Goal: Find specific page/section: Find specific page/section

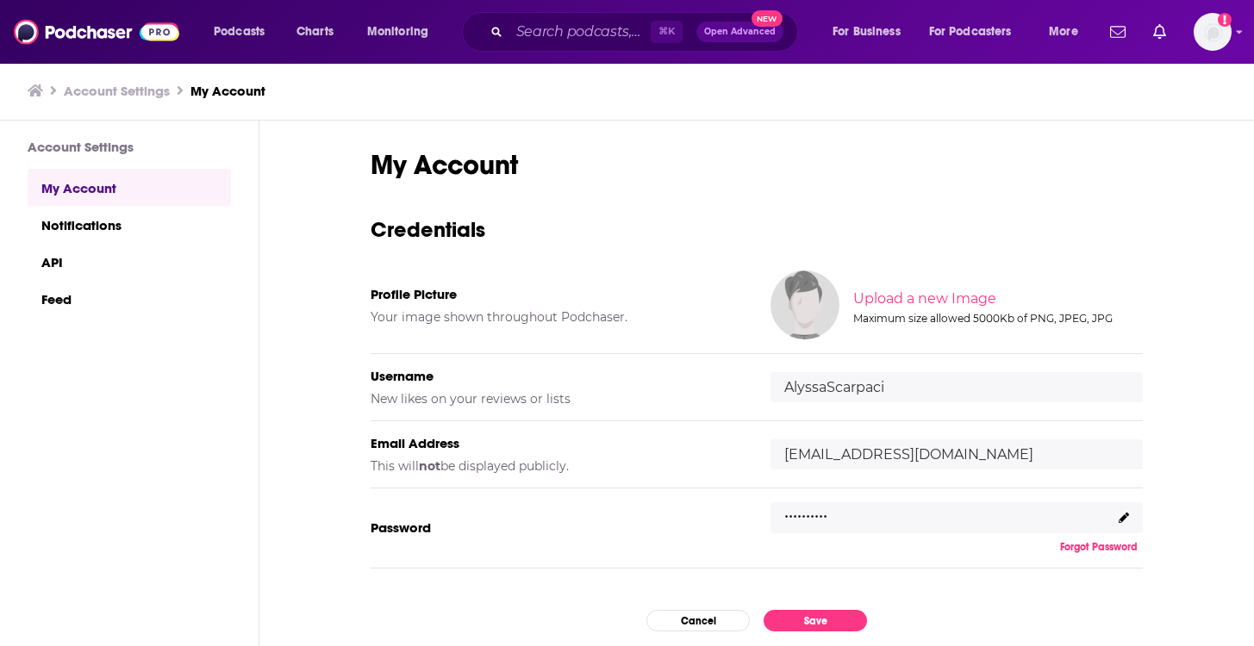
click at [1245, 32] on div "Podcasts Charts Monitoring ⌘ K Open Advanced New For Business For Podcasters Mo…" at bounding box center [627, 32] width 1254 height 64
click at [1239, 34] on icon "Show profile menu" at bounding box center [1240, 32] width 6 height 3
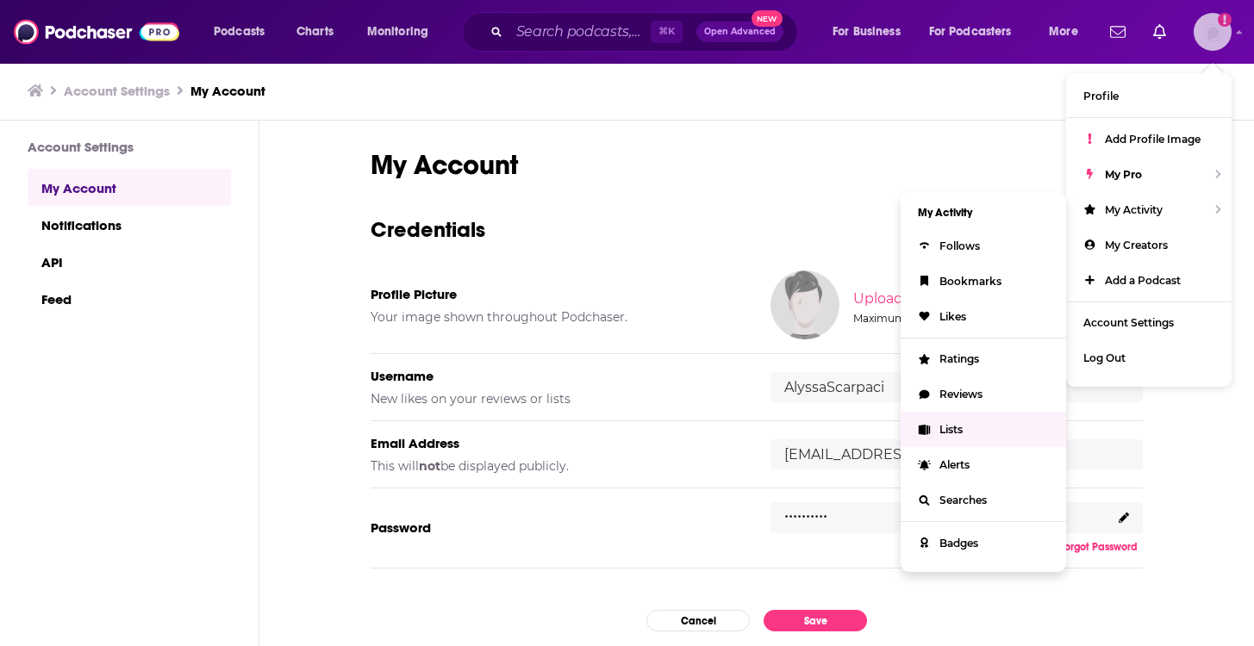
click at [953, 423] on span "Lists" at bounding box center [951, 429] width 23 height 13
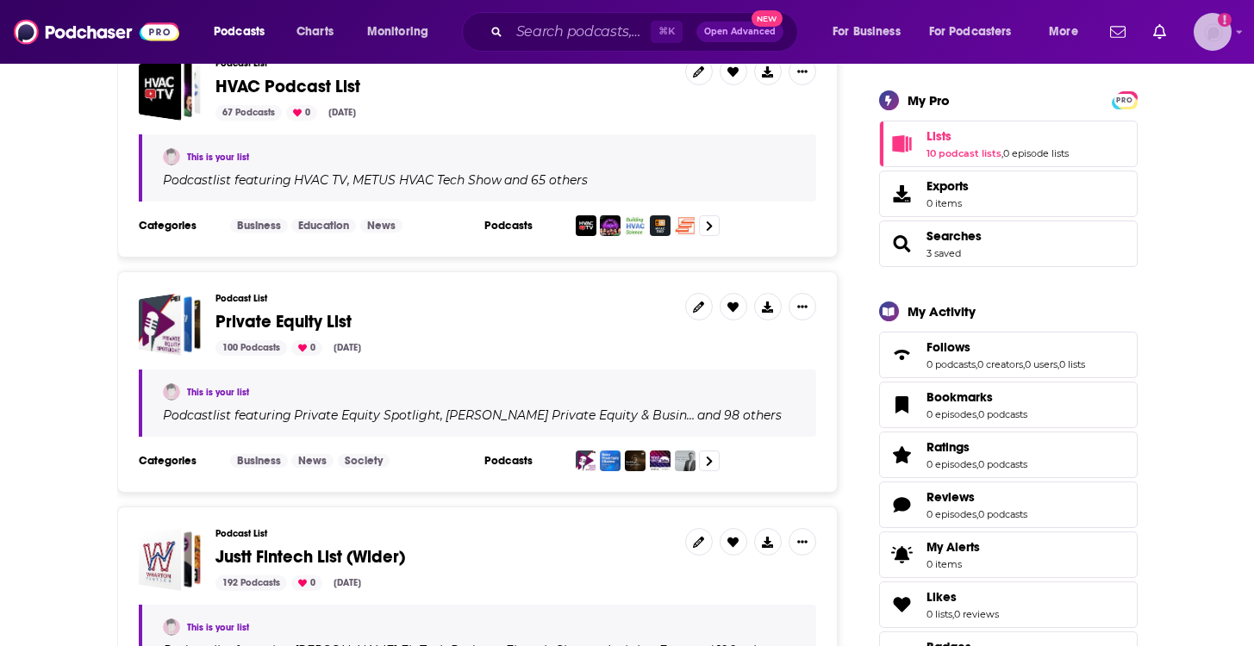
scroll to position [383, 0]
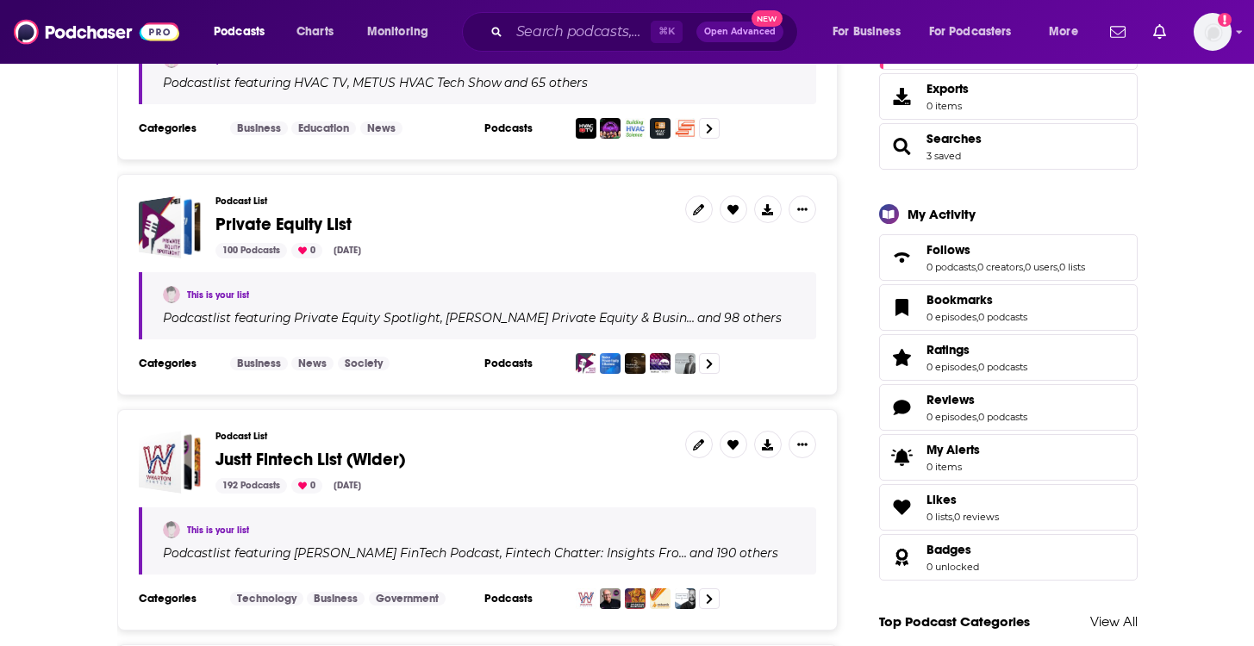
click at [461, 223] on span "Private Equity List" at bounding box center [443, 224] width 456 height 19
click at [378, 198] on h3 "Podcast List" at bounding box center [443, 201] width 456 height 11
click at [530, 244] on div "100 Podcasts 0 Sep 4, 2025" at bounding box center [443, 251] width 456 height 16
click at [276, 223] on span "Private Equity List" at bounding box center [283, 225] width 136 height 22
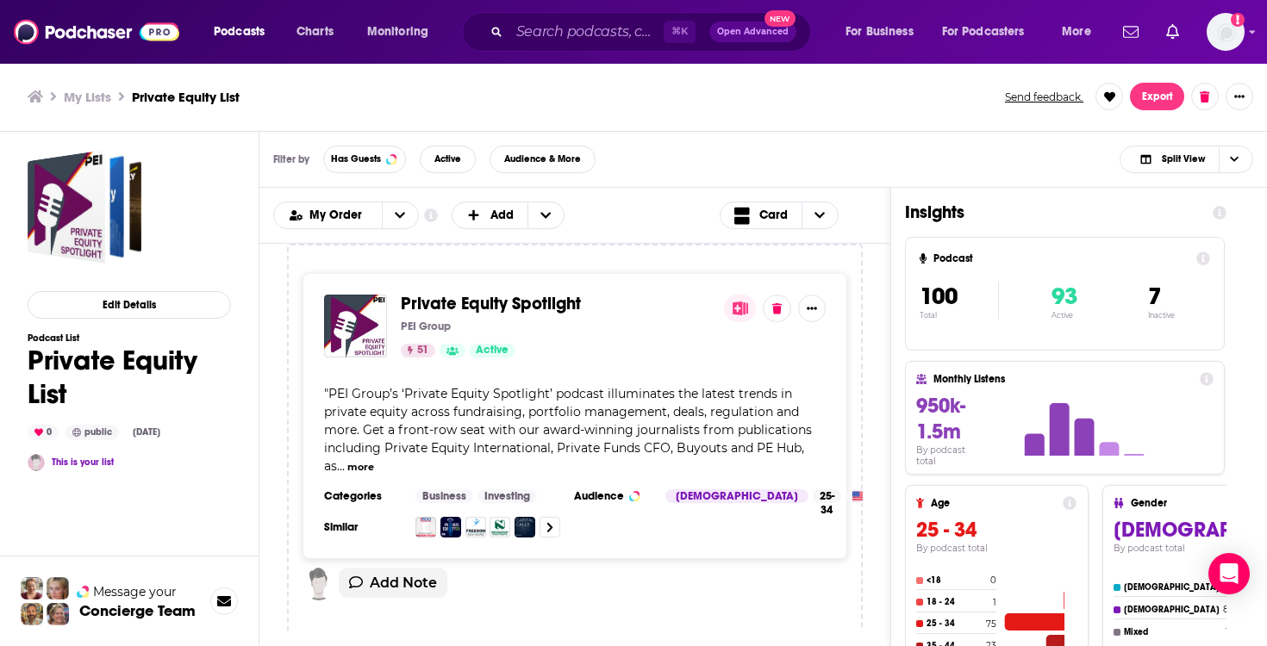
click at [1058, 136] on div "Filter by Has Guests Active Audience & More Split View" at bounding box center [763, 160] width 1008 height 56
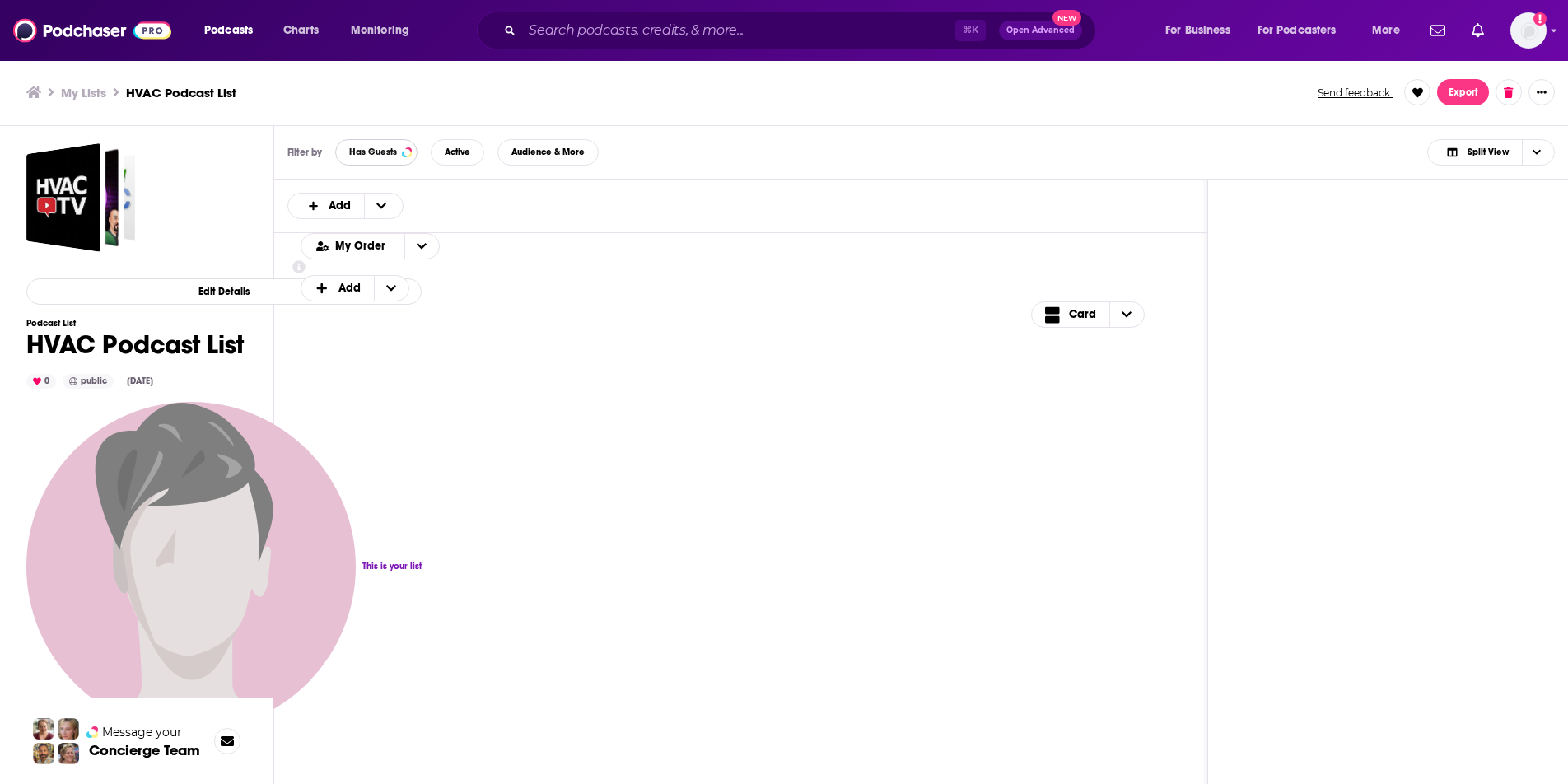
click at [366, 147] on span "Has Guests" at bounding box center [373, 151] width 48 height 9
click at [478, 146] on button "Active" at bounding box center [454, 153] width 54 height 27
click at [669, 126] on div "Filter by Has Guests Active Audience & More 2 Split View" at bounding box center [921, 153] width 1294 height 53
click at [558, 158] on span "Audience & More 2" at bounding box center [557, 153] width 125 height 14
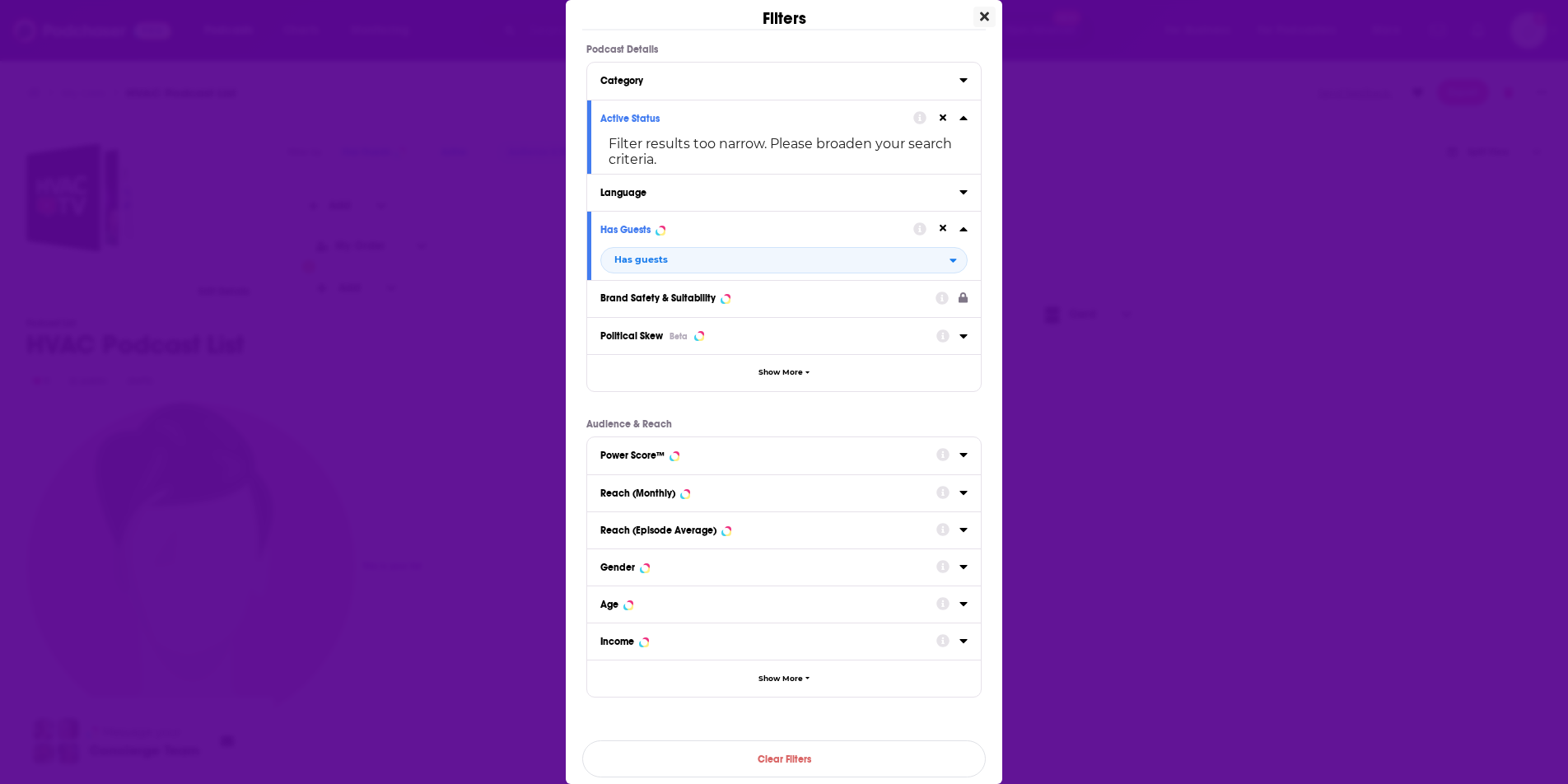
click at [980, 13] on icon "Close" at bounding box center [984, 16] width 9 height 9
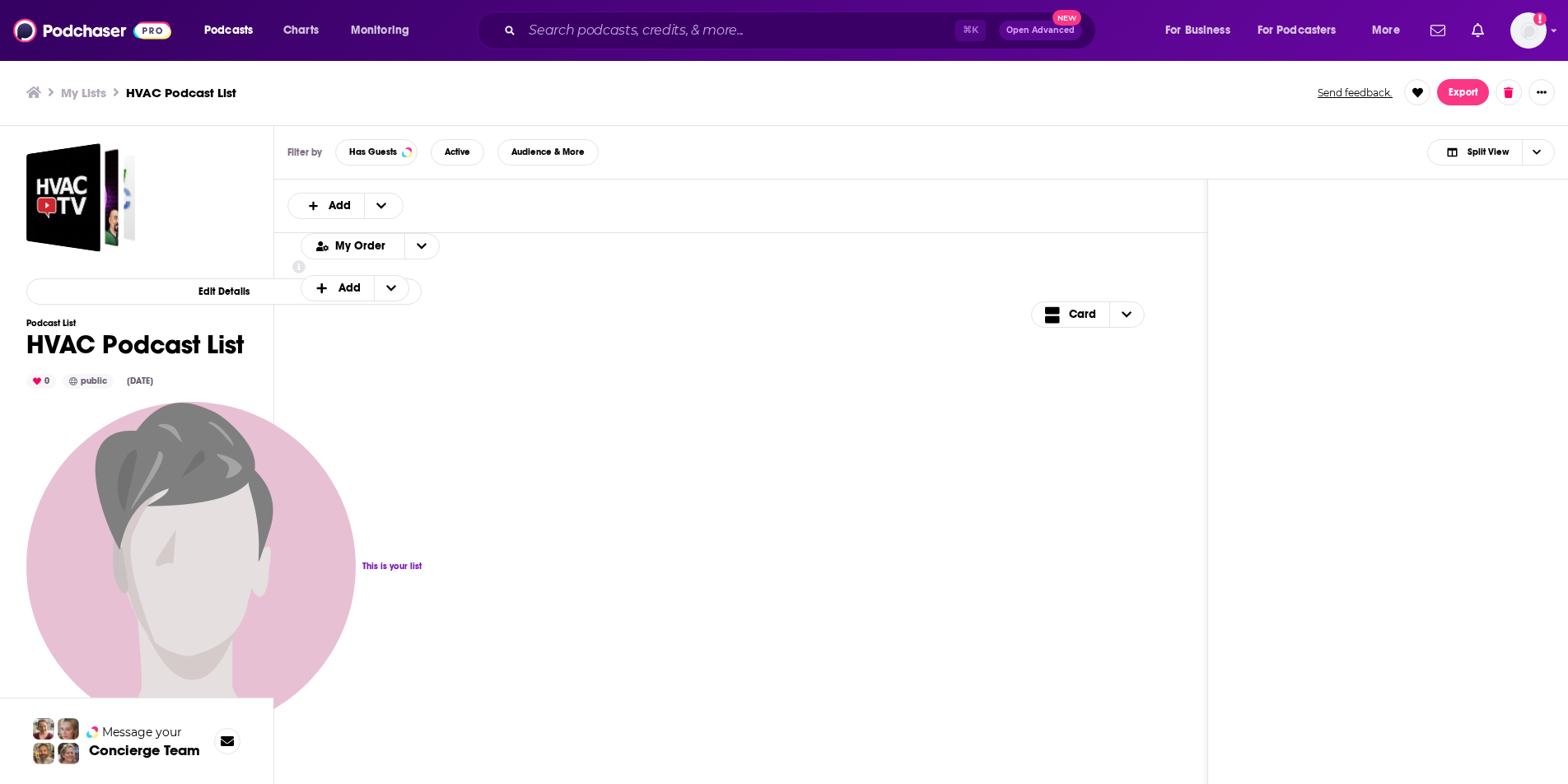
click at [149, 342] on h1 "HVAC Podcast List" at bounding box center [225, 345] width 396 height 32
click at [1556, 32] on icon "Show profile menu" at bounding box center [1554, 31] width 7 height 10
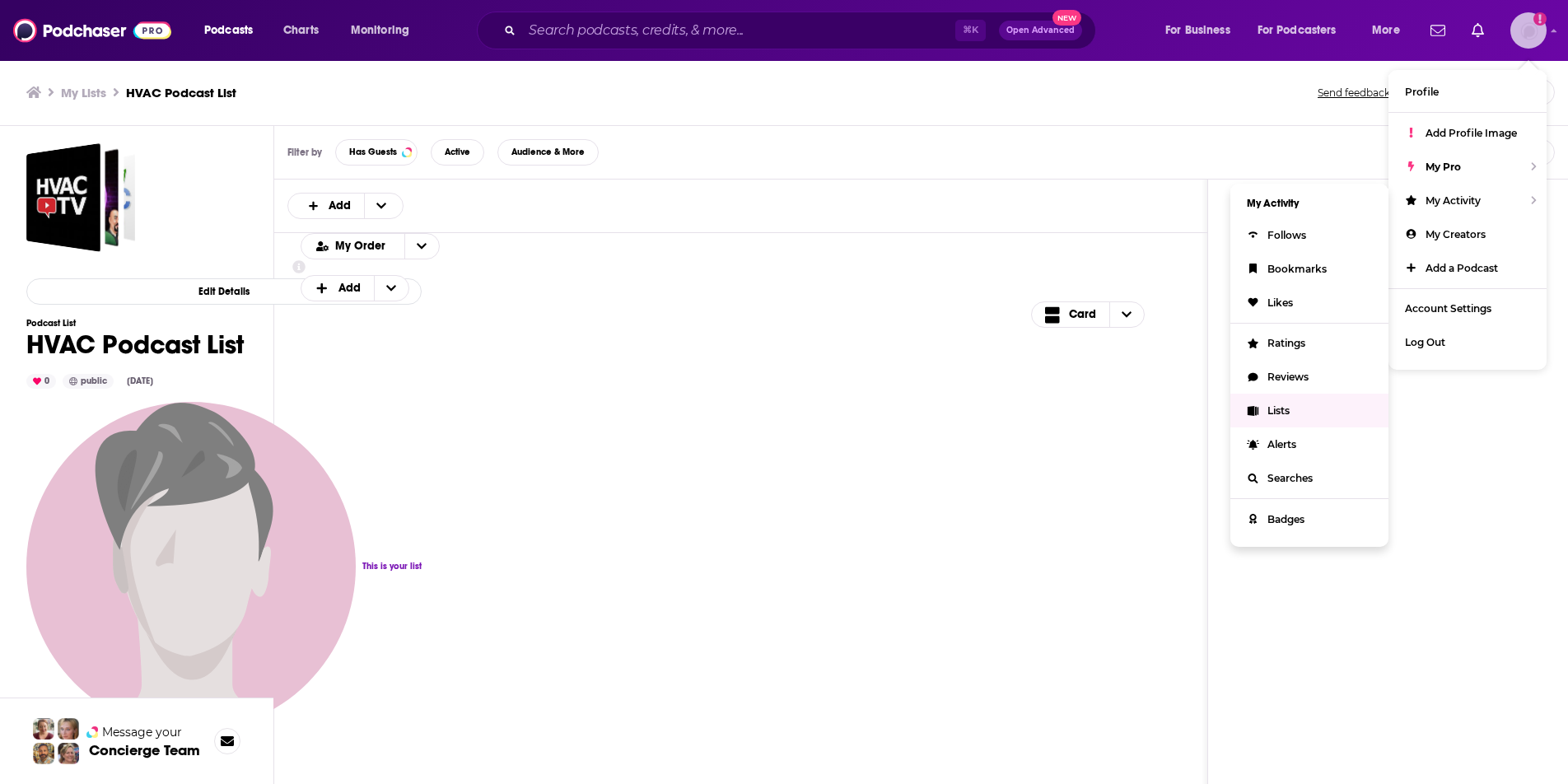
click at [1290, 405] on span "Lists" at bounding box center [1278, 410] width 22 height 12
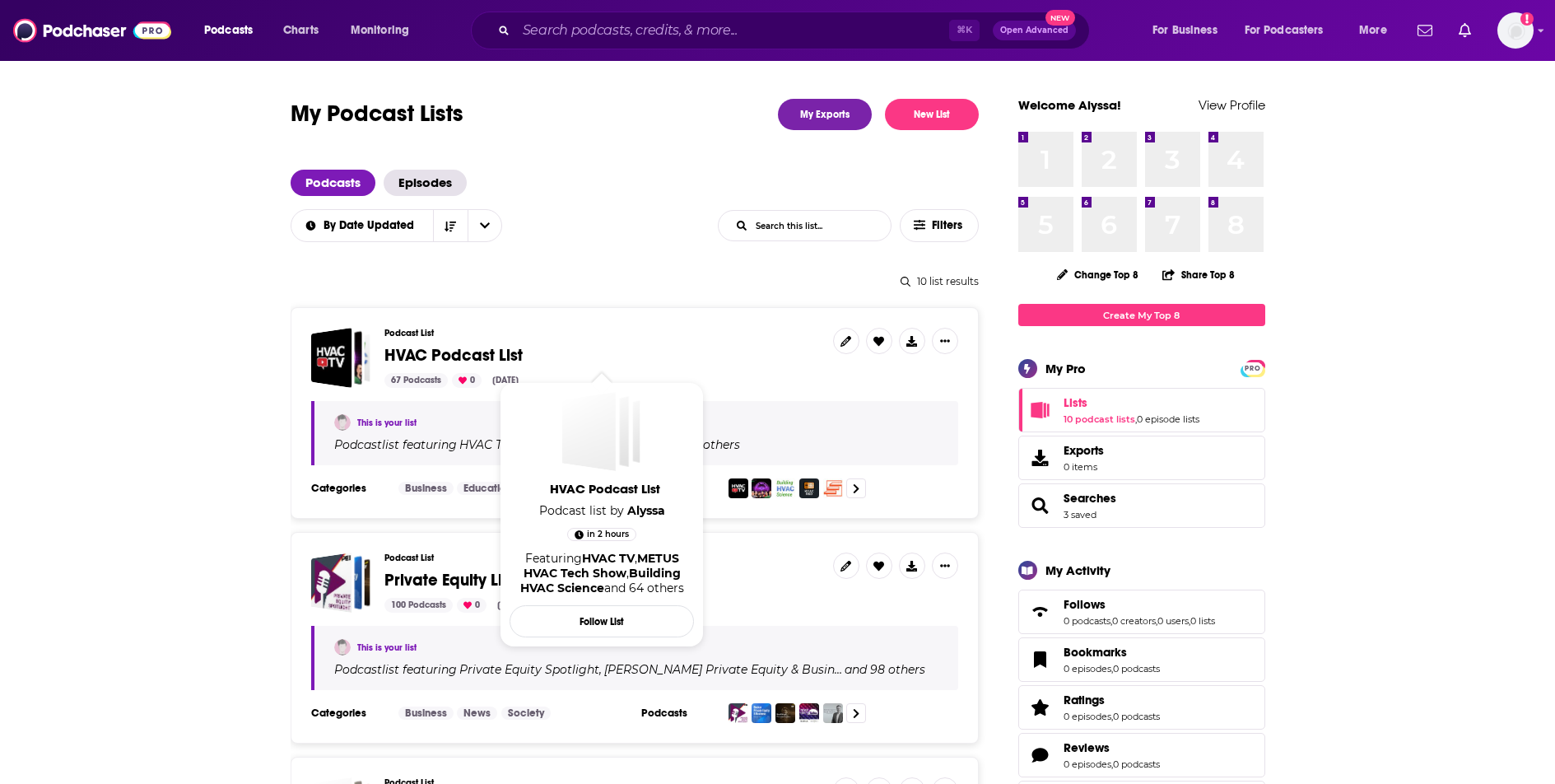
click at [416, 351] on span "HVAC Podcast List" at bounding box center [454, 355] width 138 height 21
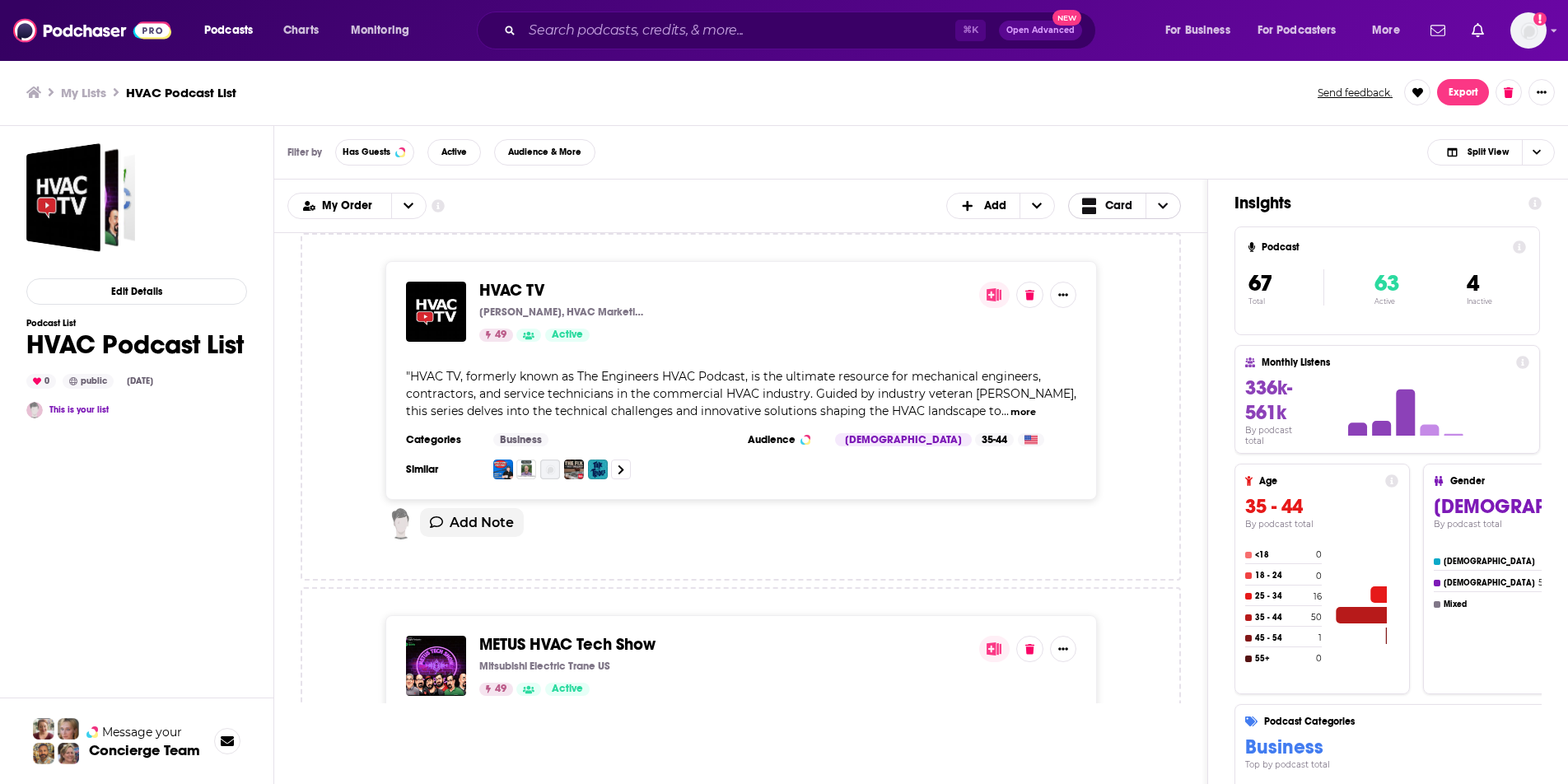
click at [1108, 207] on span "Card" at bounding box center [1119, 205] width 27 height 11
click at [1100, 256] on span "Choose View" at bounding box center [1092, 260] width 21 height 11
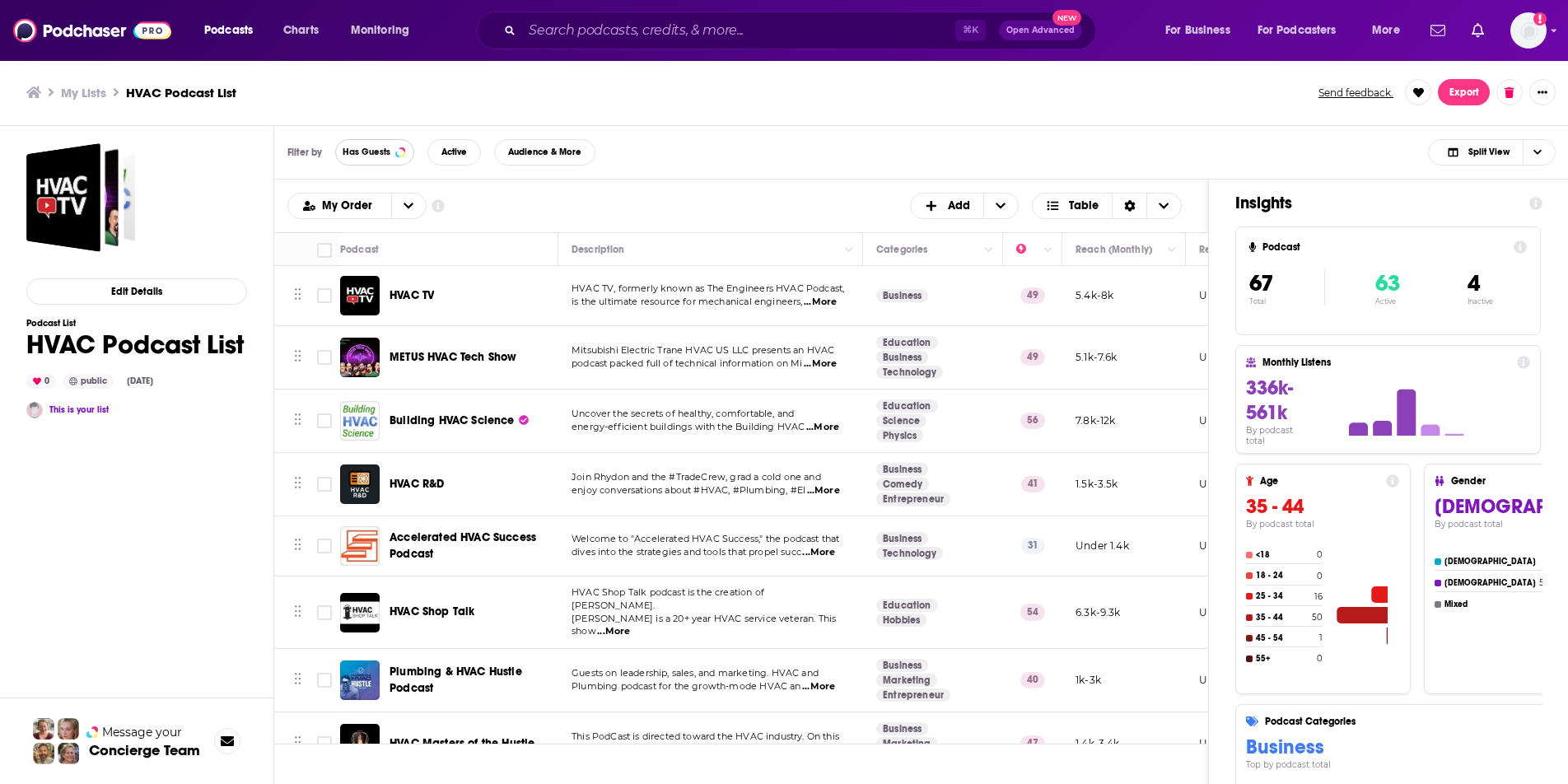
click at [374, 158] on button "Has Guests" at bounding box center [375, 153] width 79 height 27
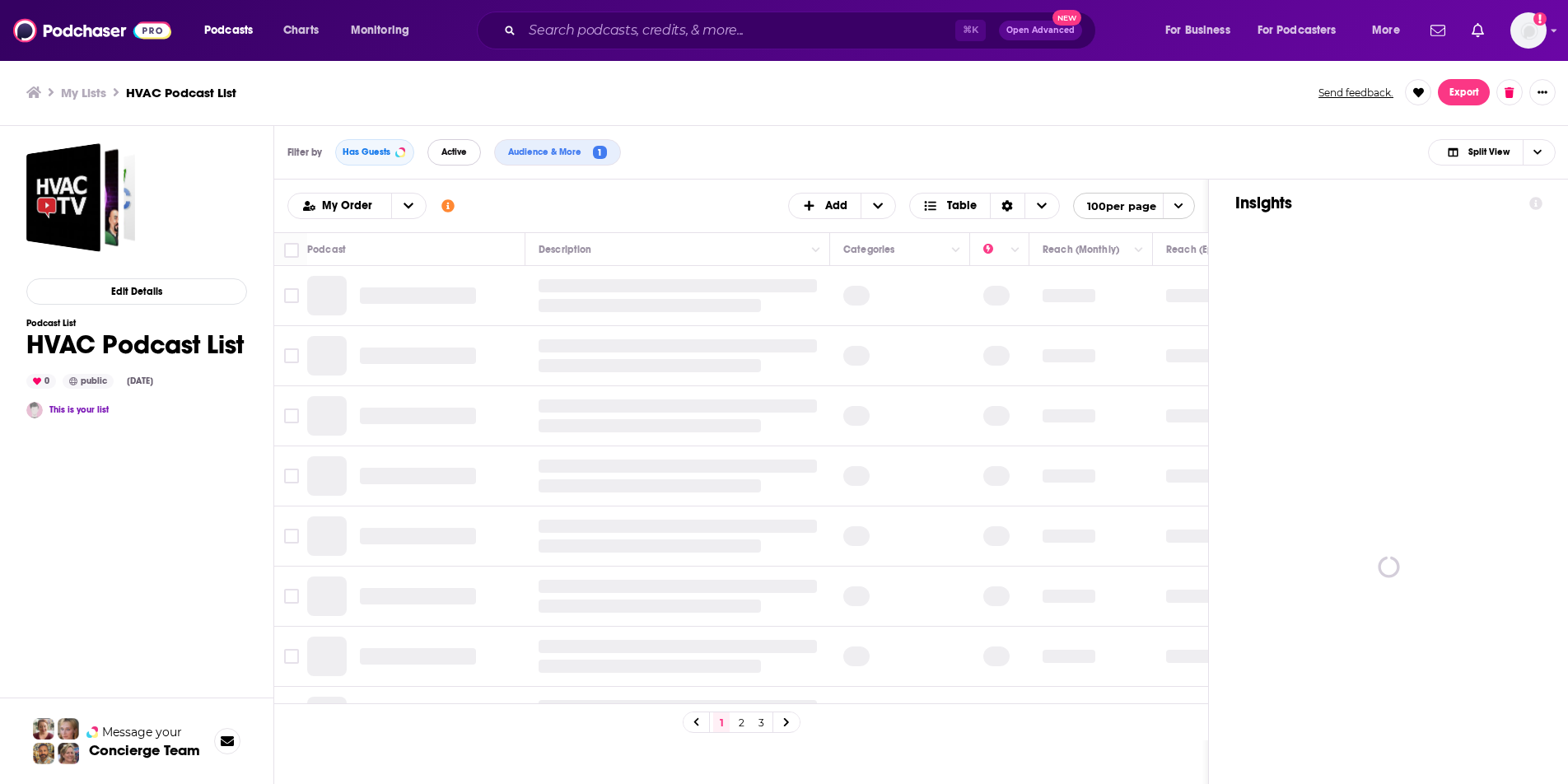
click at [457, 155] on span "Active" at bounding box center [454, 151] width 26 height 9
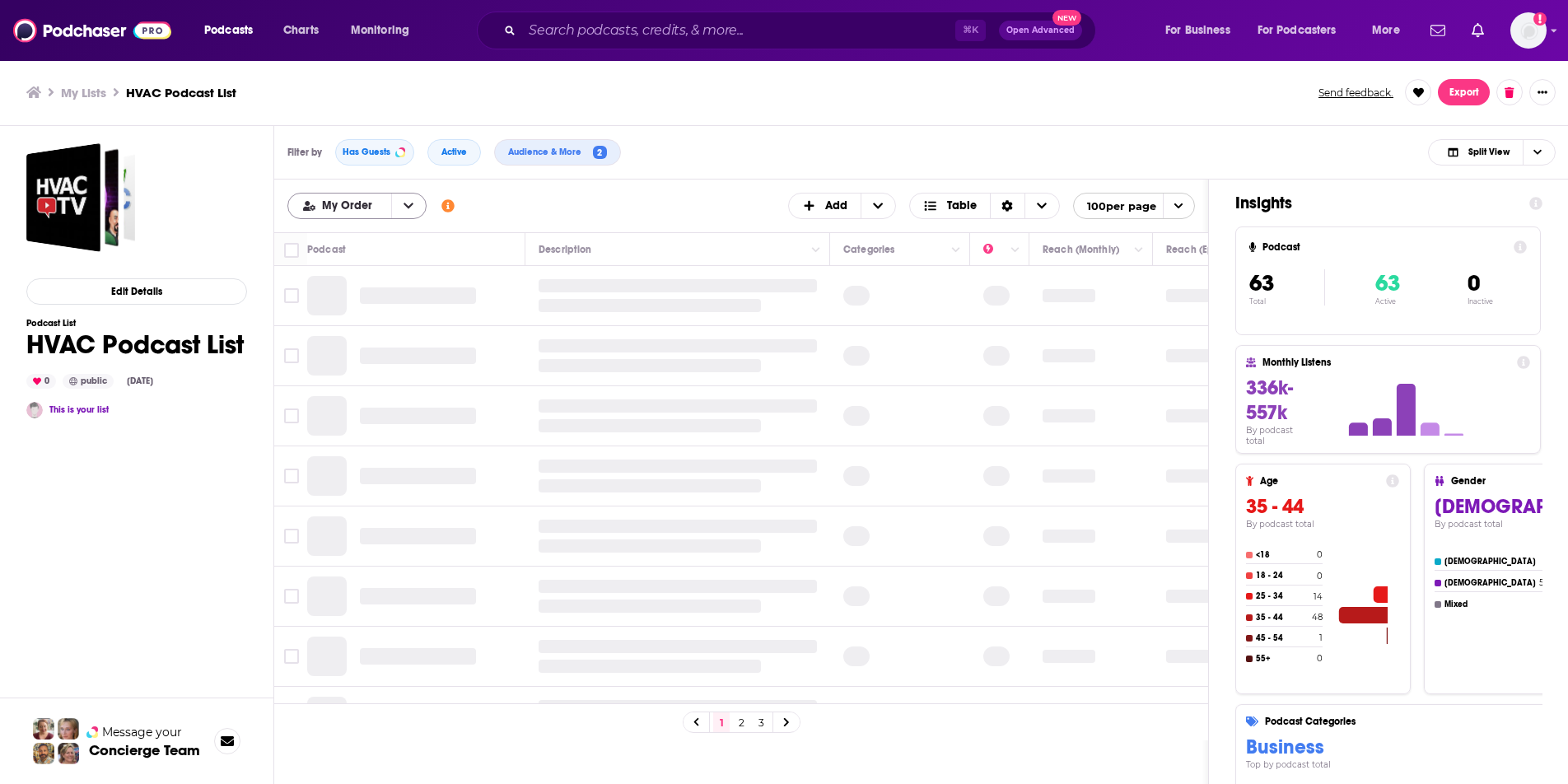
click at [367, 210] on span "My Order" at bounding box center [350, 205] width 56 height 11
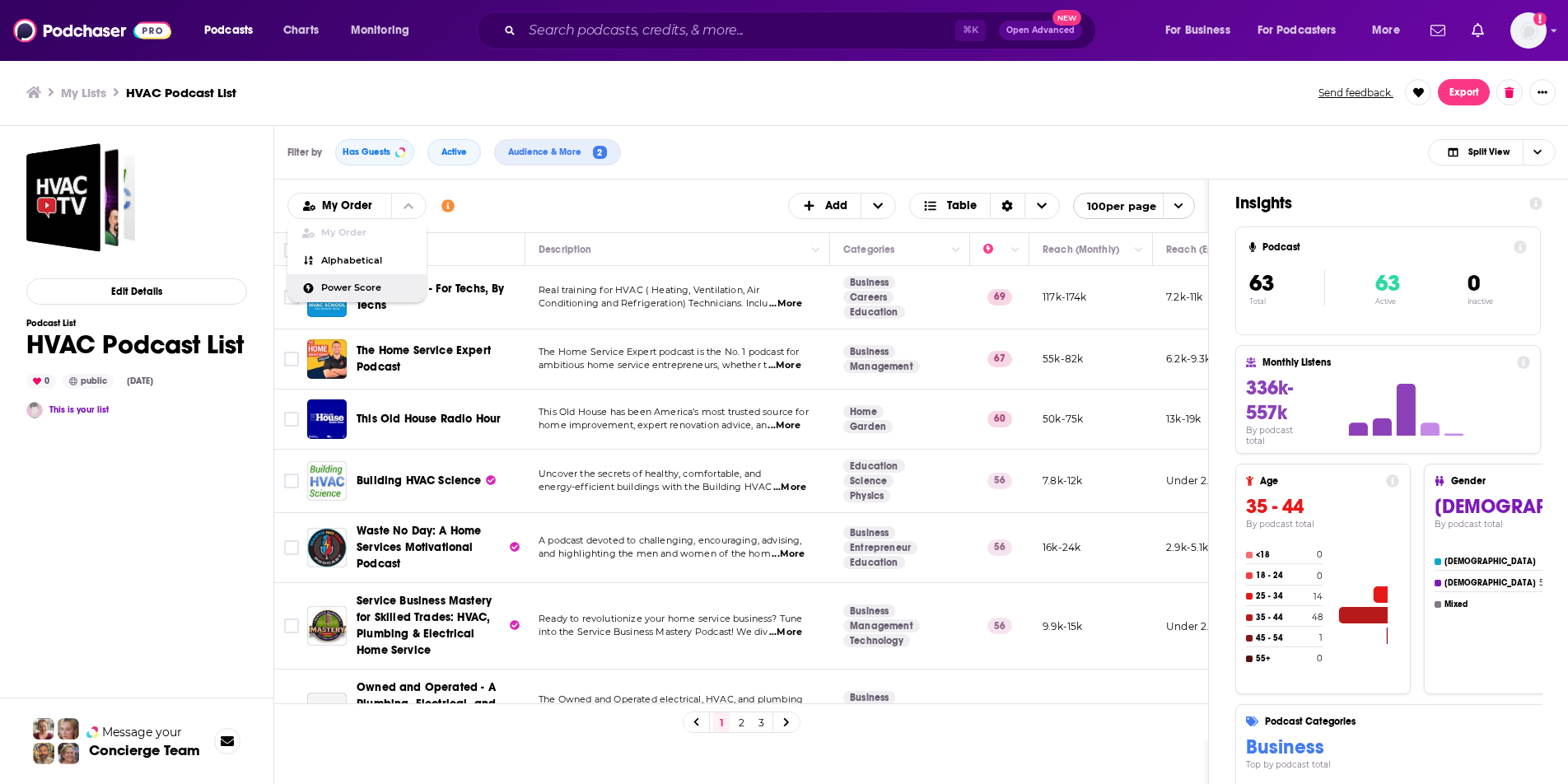
click at [346, 289] on span "Power Score" at bounding box center [367, 287] width 93 height 9
click at [787, 367] on span "...More" at bounding box center [784, 366] width 32 height 13
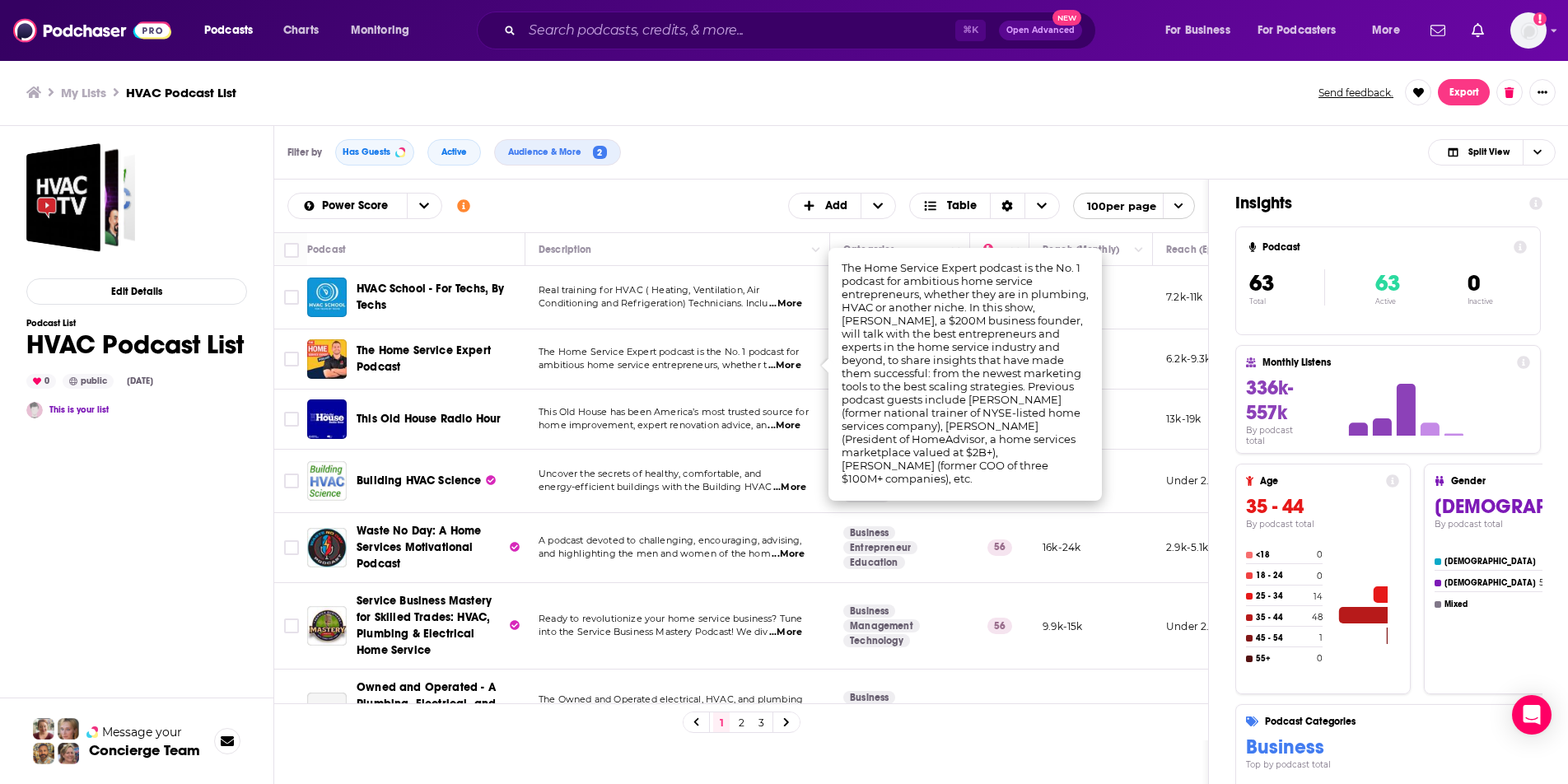
click at [793, 118] on div "My Lists HVAC Podcast List Send feedback. Export" at bounding box center [784, 93] width 1569 height 67
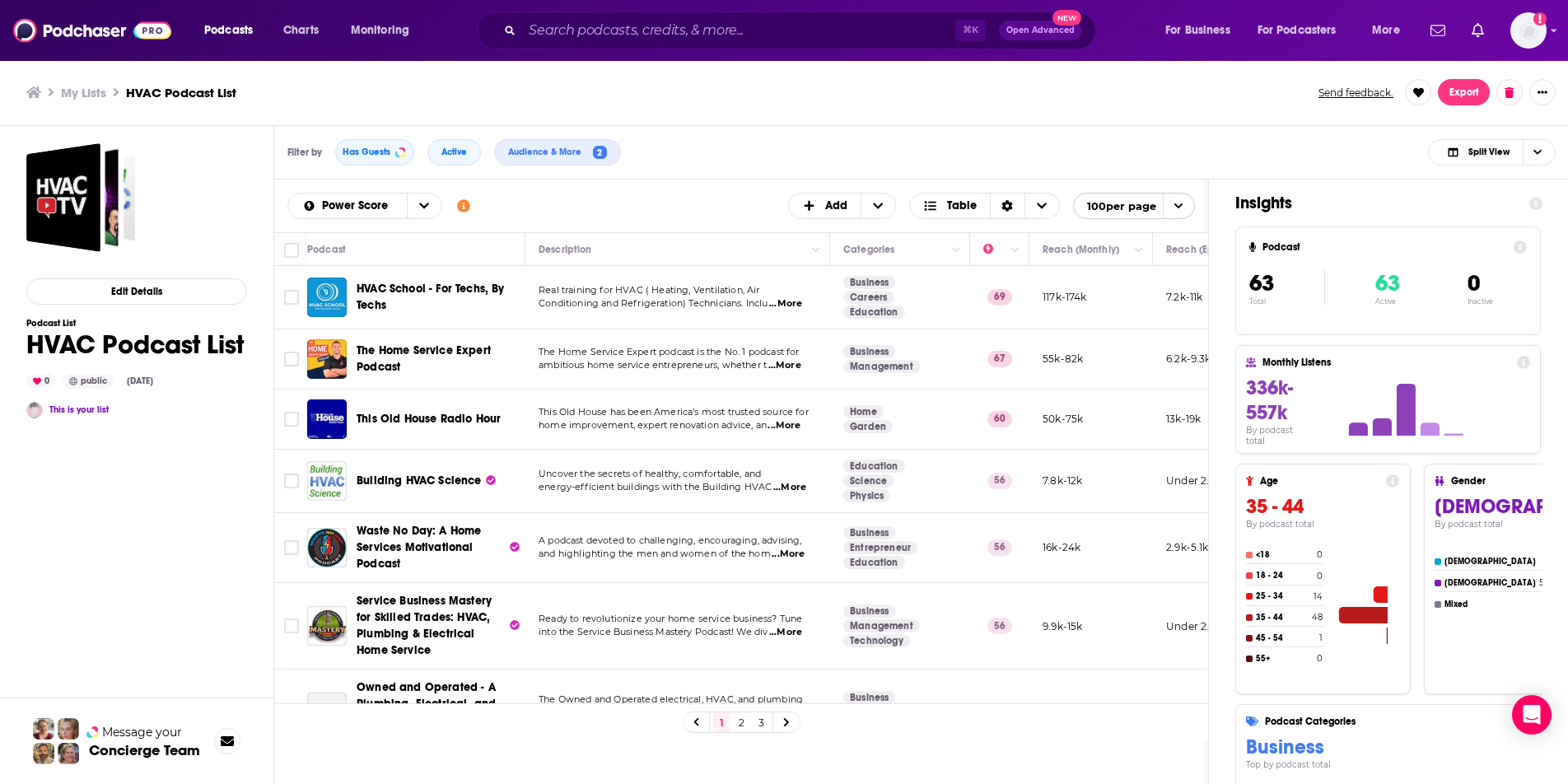
click at [795, 366] on span "...More" at bounding box center [784, 366] width 32 height 13
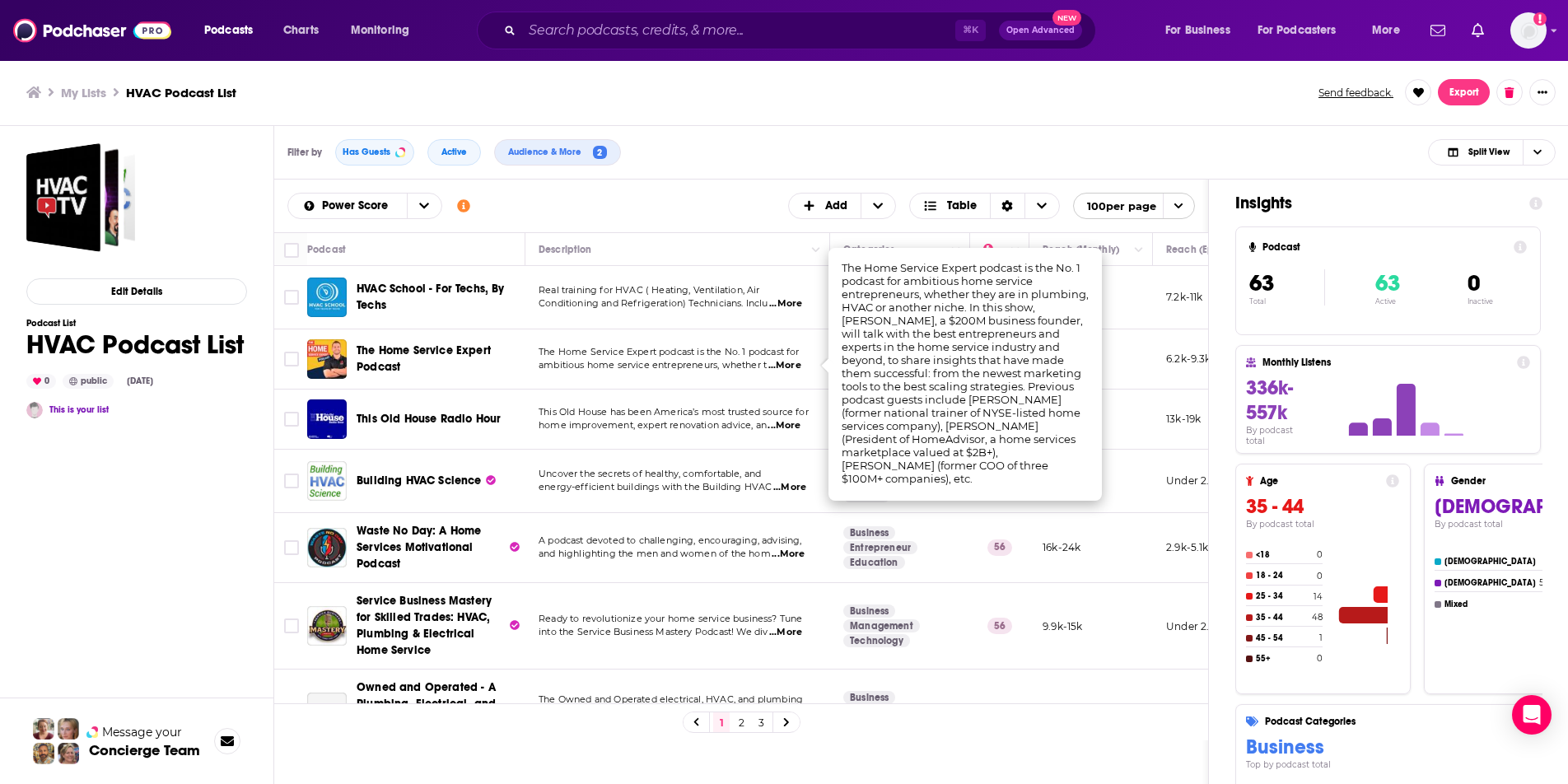
click at [794, 426] on span "...More" at bounding box center [784, 426] width 32 height 13
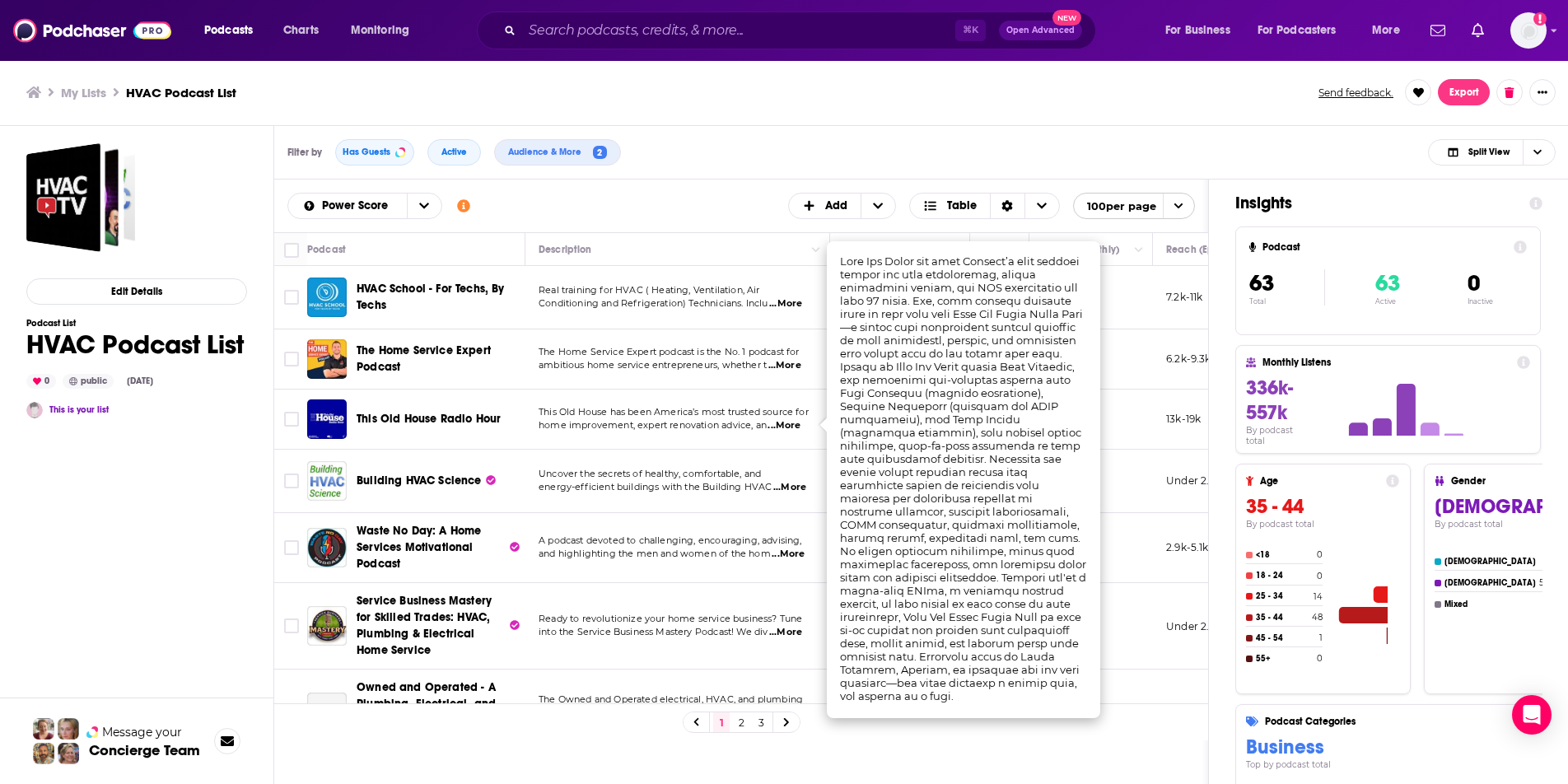
click at [1007, 172] on div "Filter by Has Guests Active Audience & More 2 Split View" at bounding box center [921, 153] width 1295 height 53
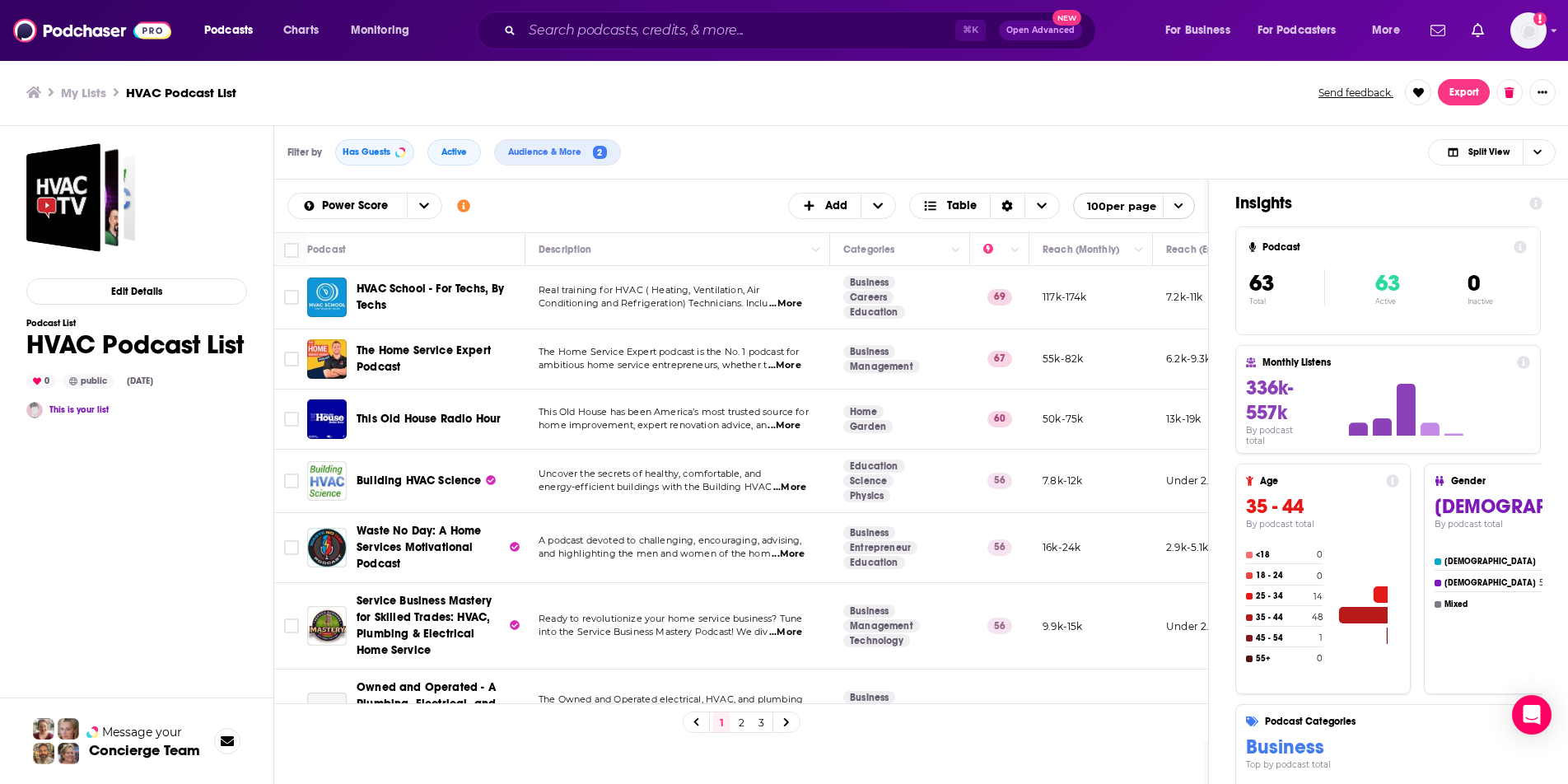
click at [792, 427] on span "...More" at bounding box center [784, 426] width 32 height 13
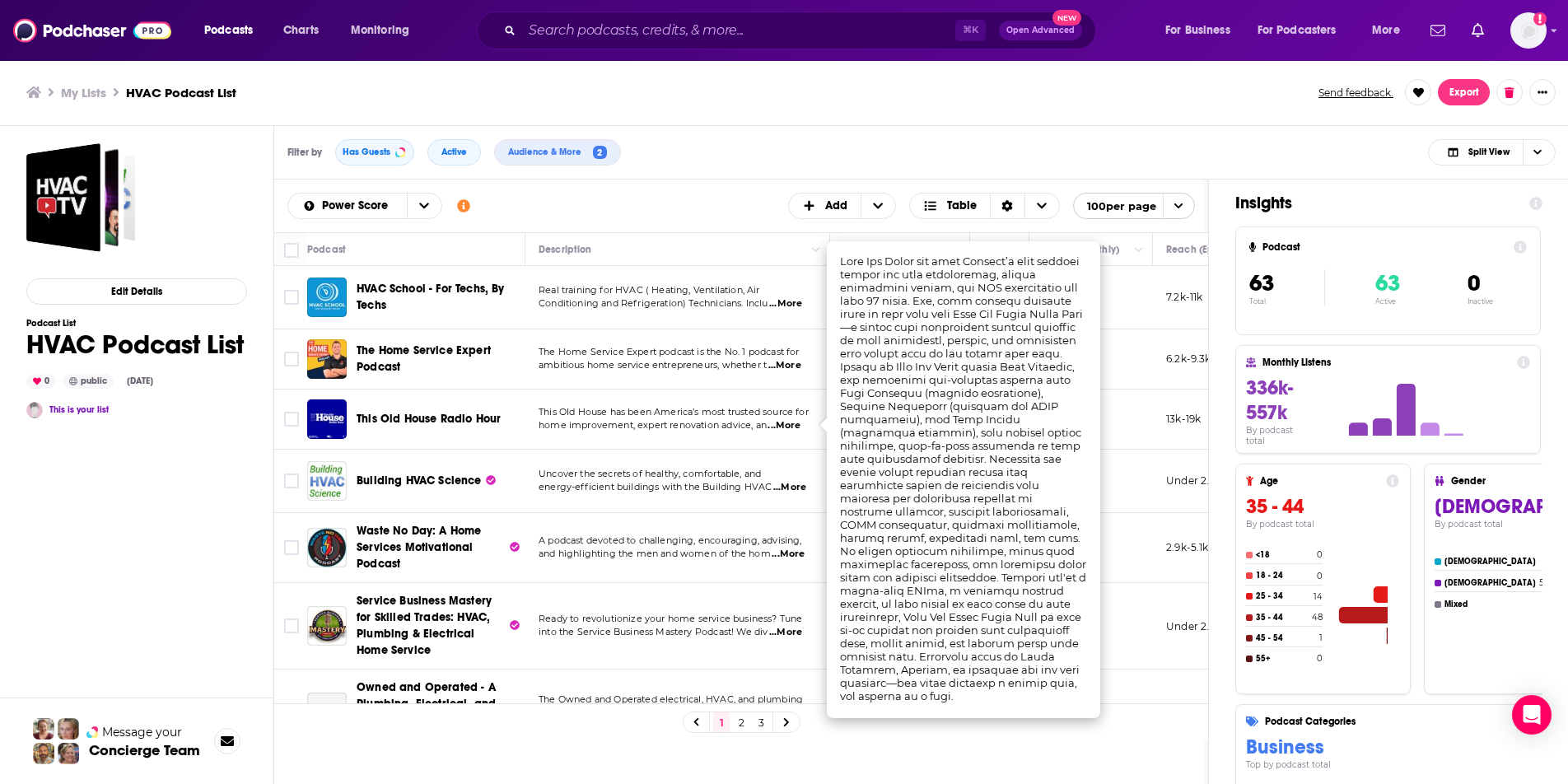
click at [175, 561] on div "Edit Details Podcast List HVAC Podcast List 0 public Sep 18th, 2025 This is you…" at bounding box center [137, 527] width 221 height 769
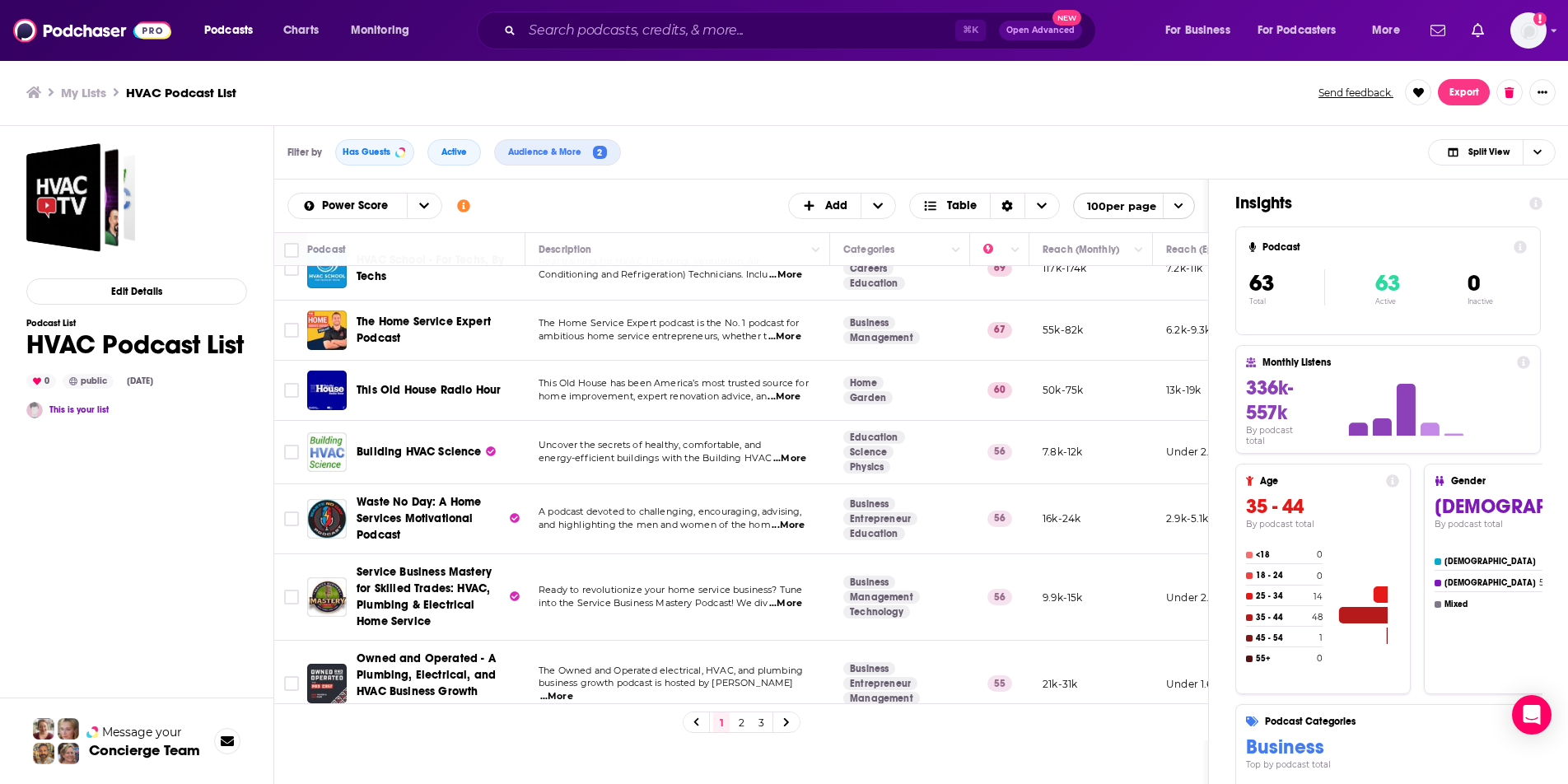
scroll to position [31, 0]
click at [796, 454] on span "...More" at bounding box center [789, 456] width 32 height 13
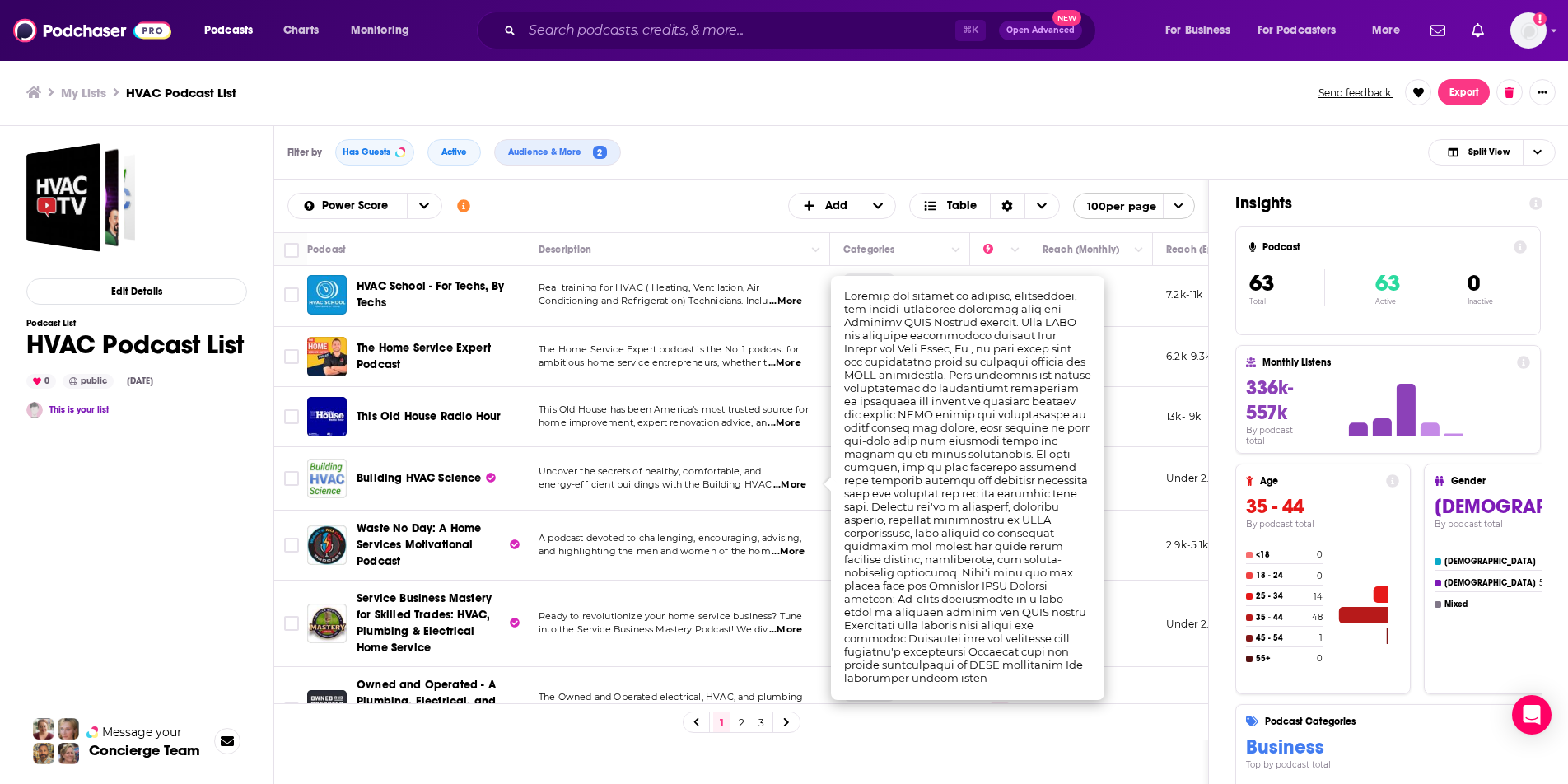
scroll to position [0, 0]
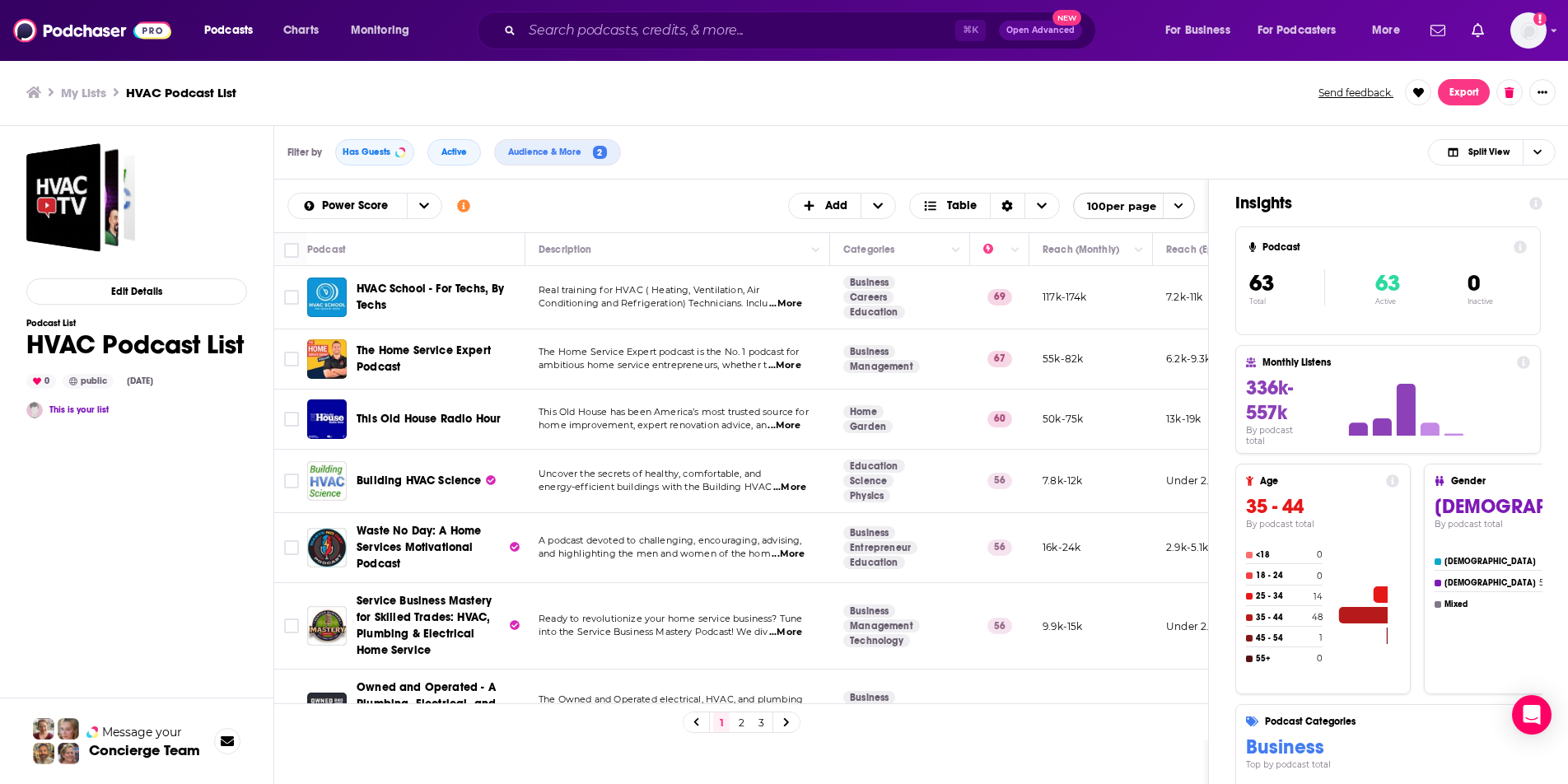
click at [796, 420] on span "...More" at bounding box center [784, 426] width 32 height 13
click at [802, 302] on span "...More" at bounding box center [785, 304] width 32 height 13
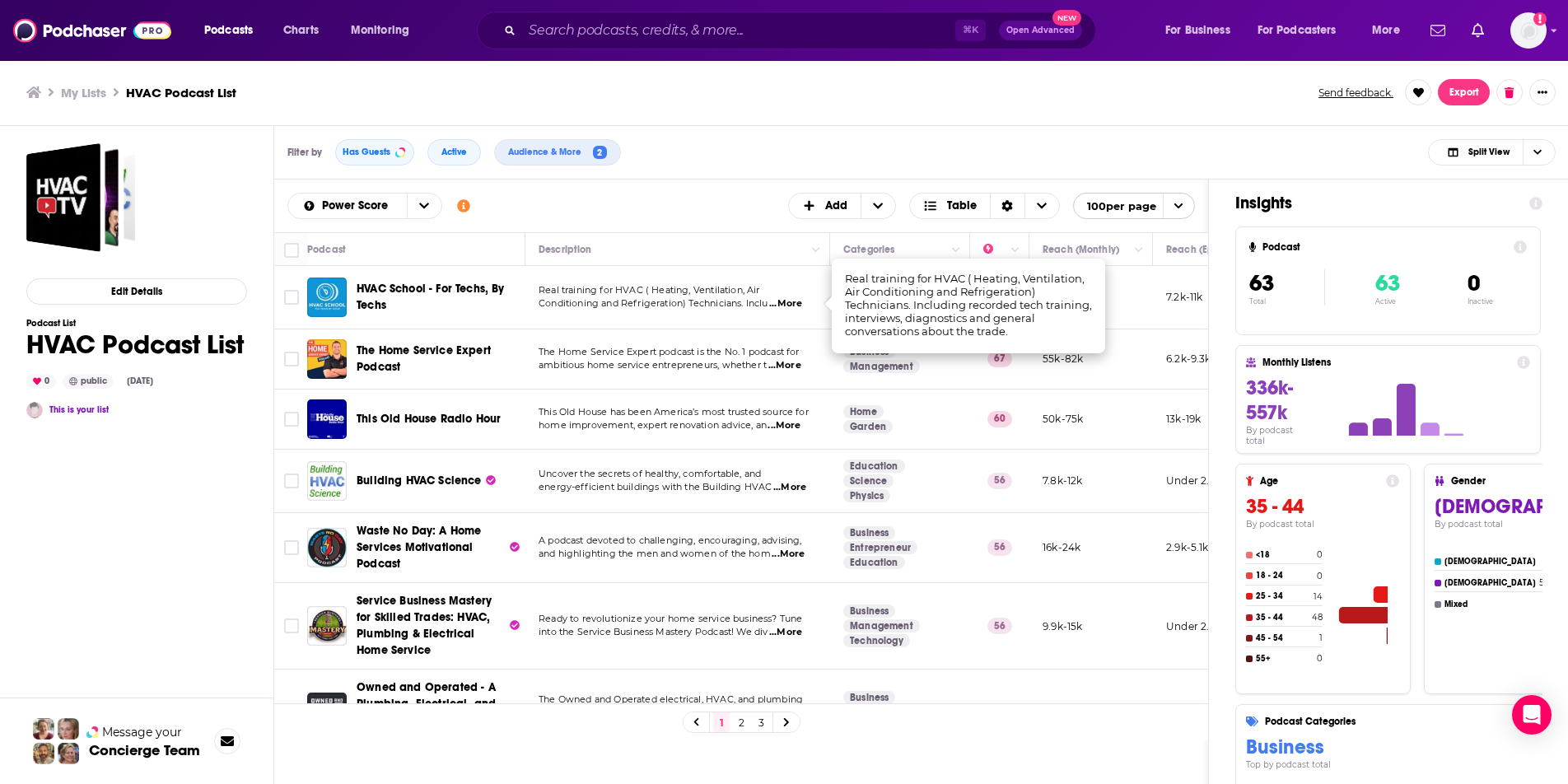
click at [794, 302] on span "...More" at bounding box center [785, 304] width 32 height 13
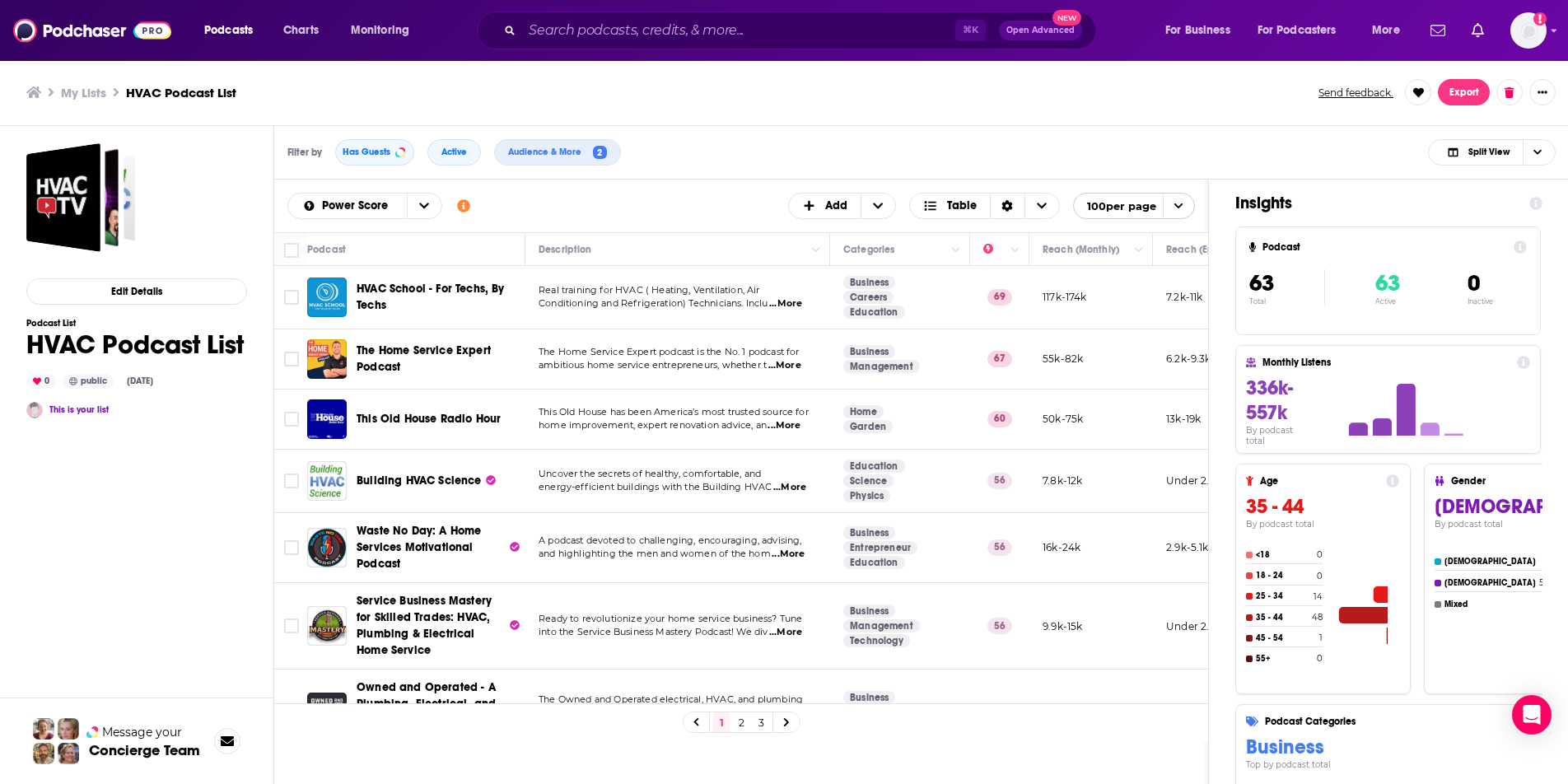
click at [797, 352] on span "The Home Service Expert podcast is the No. 1 podcast for" at bounding box center [669, 351] width 261 height 11
click at [797, 370] on span "...More" at bounding box center [784, 366] width 32 height 13
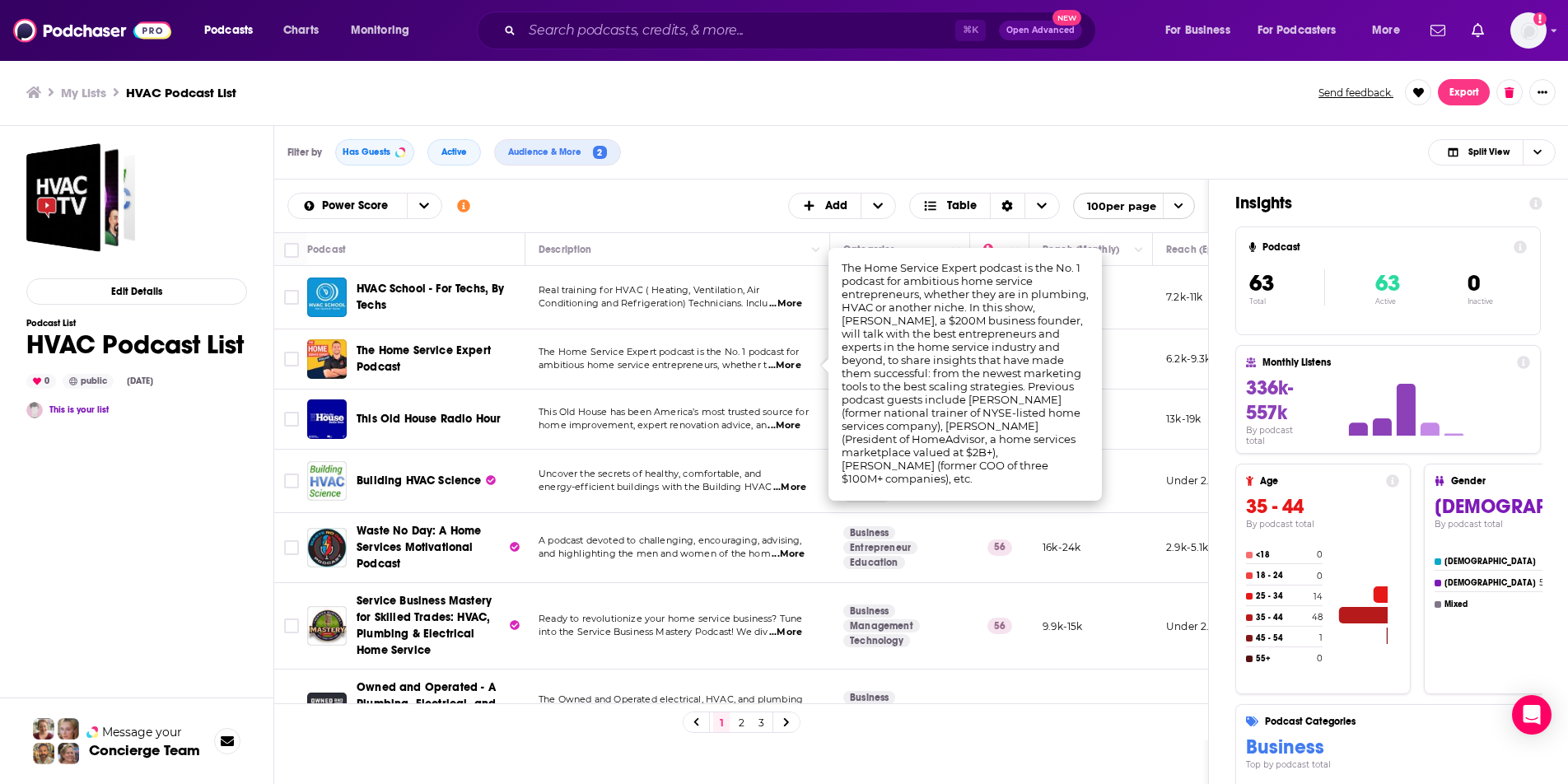
click at [798, 429] on span "...More" at bounding box center [784, 426] width 32 height 13
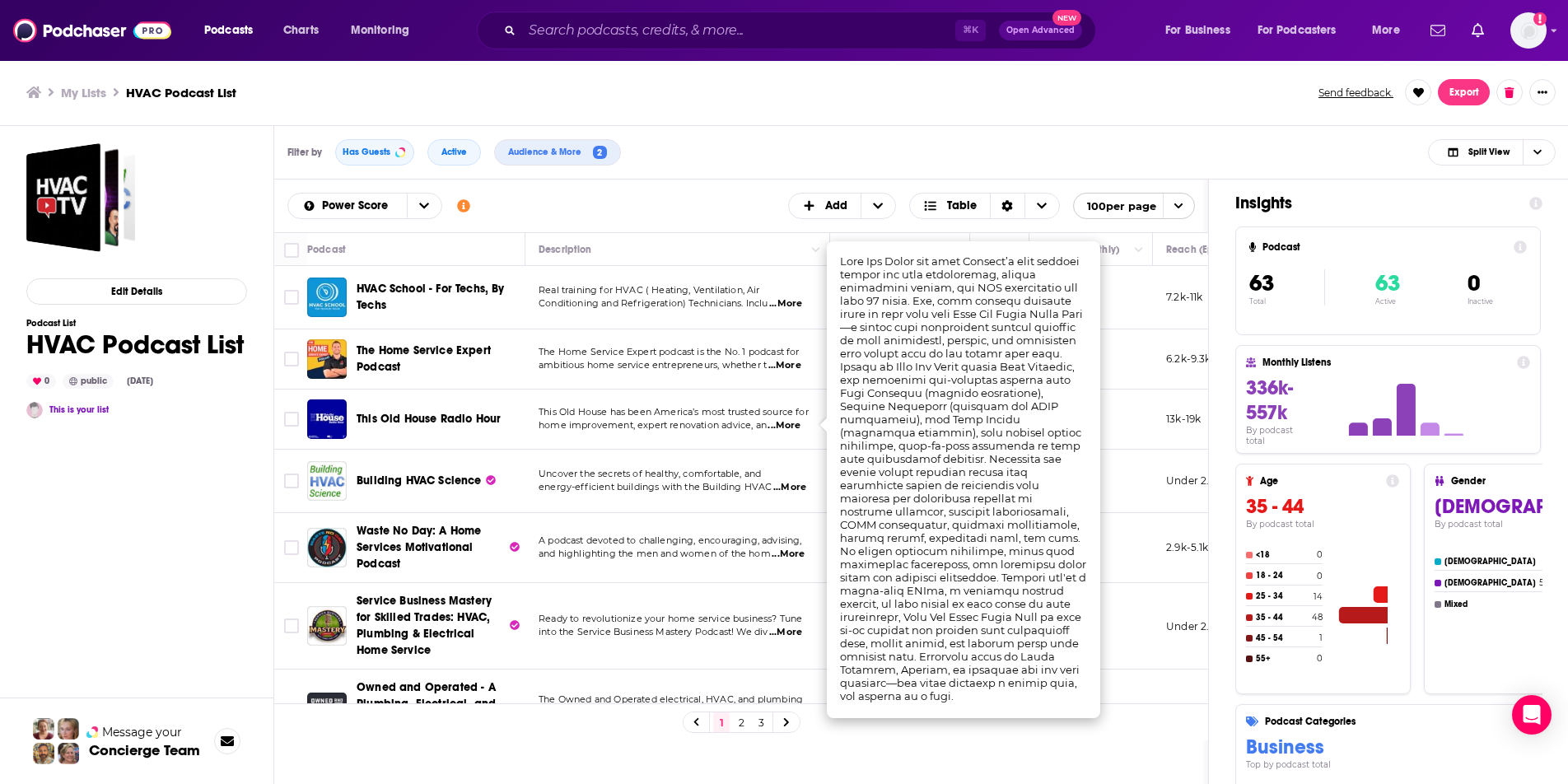
click at [796, 425] on span "...More" at bounding box center [784, 426] width 32 height 13
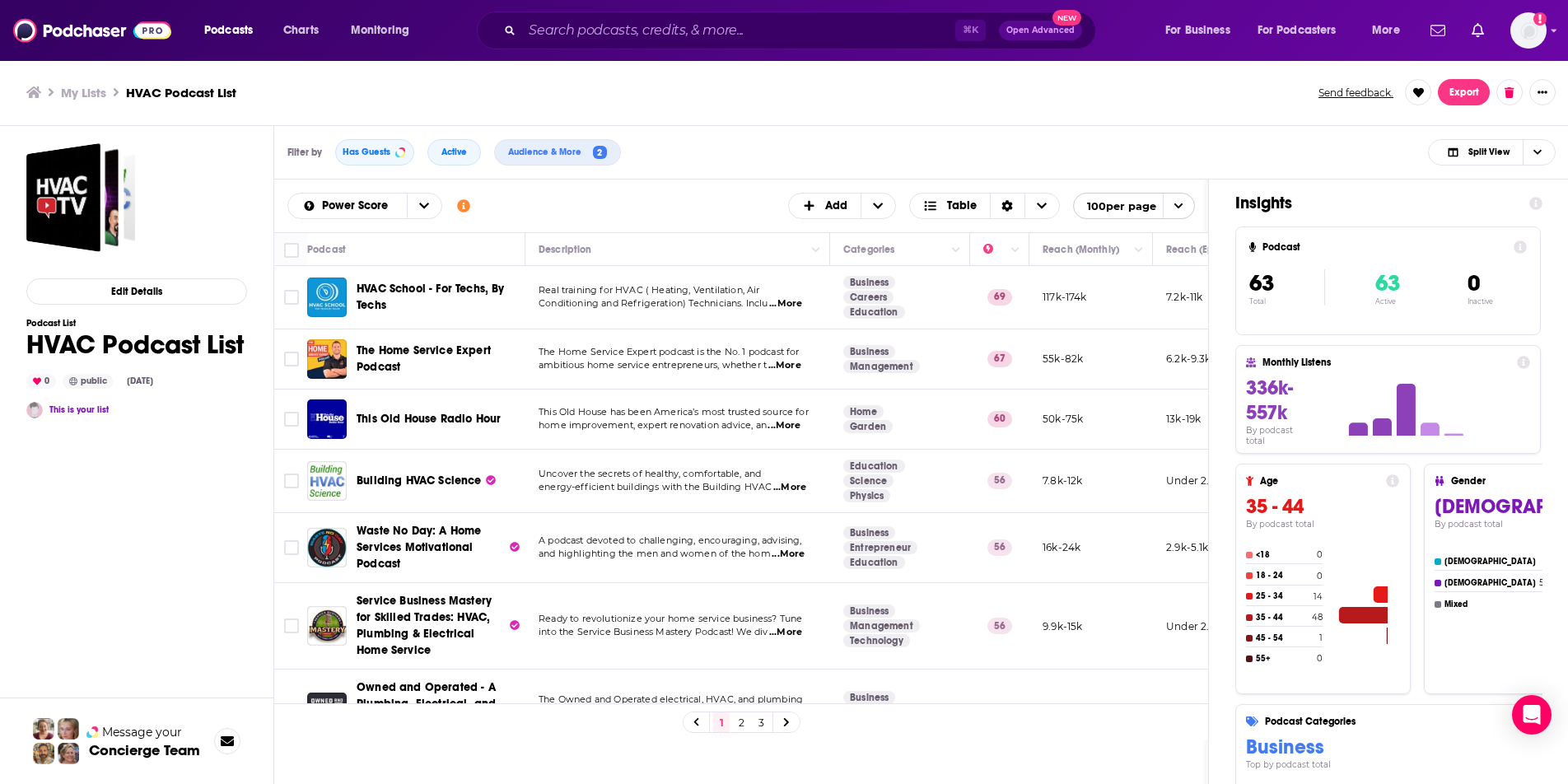
click at [796, 425] on span "...More" at bounding box center [784, 426] width 32 height 13
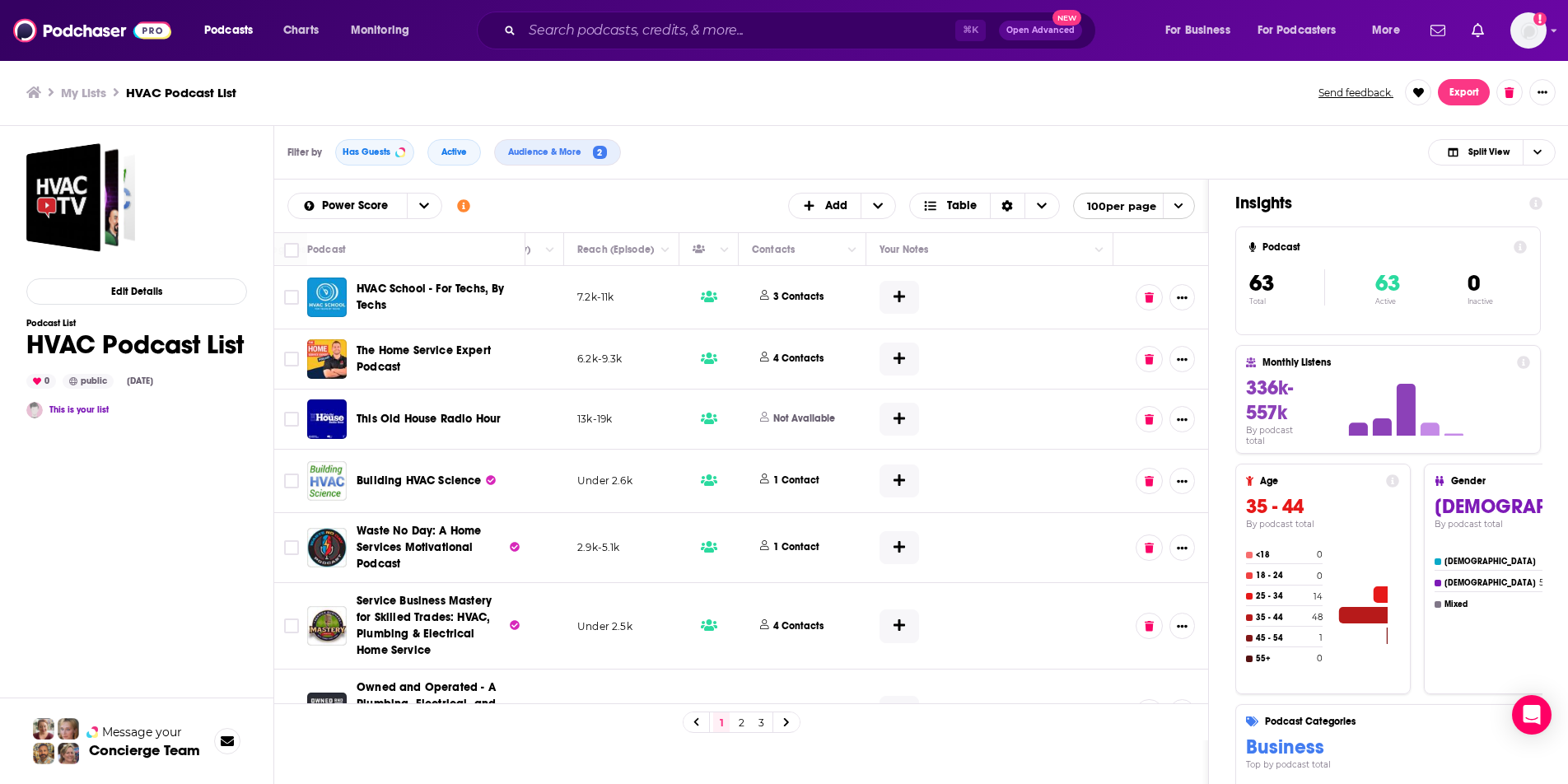
scroll to position [0, 601]
click at [1145, 421] on icon at bounding box center [1149, 417] width 9 height 11
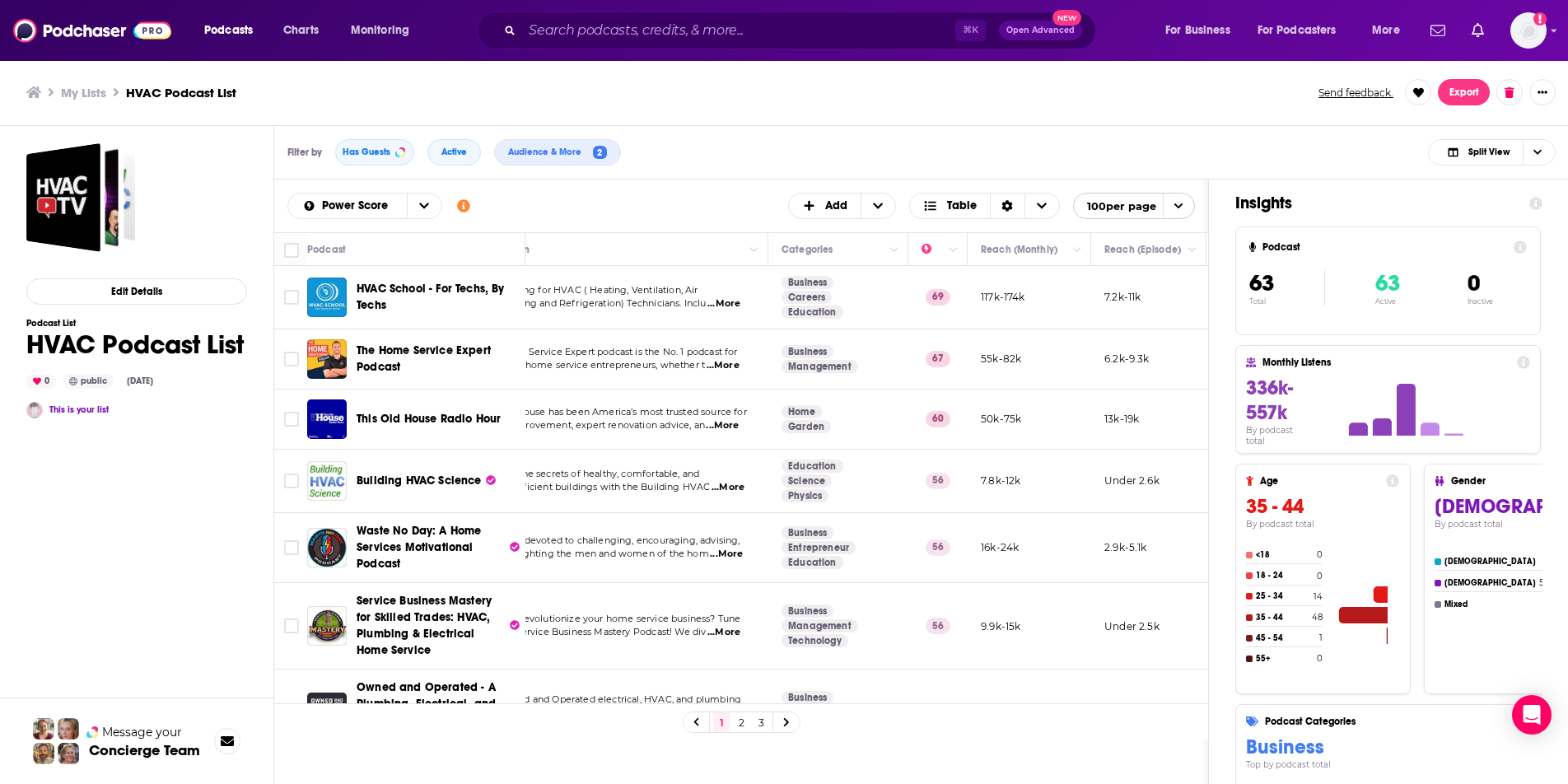
scroll to position [0, 0]
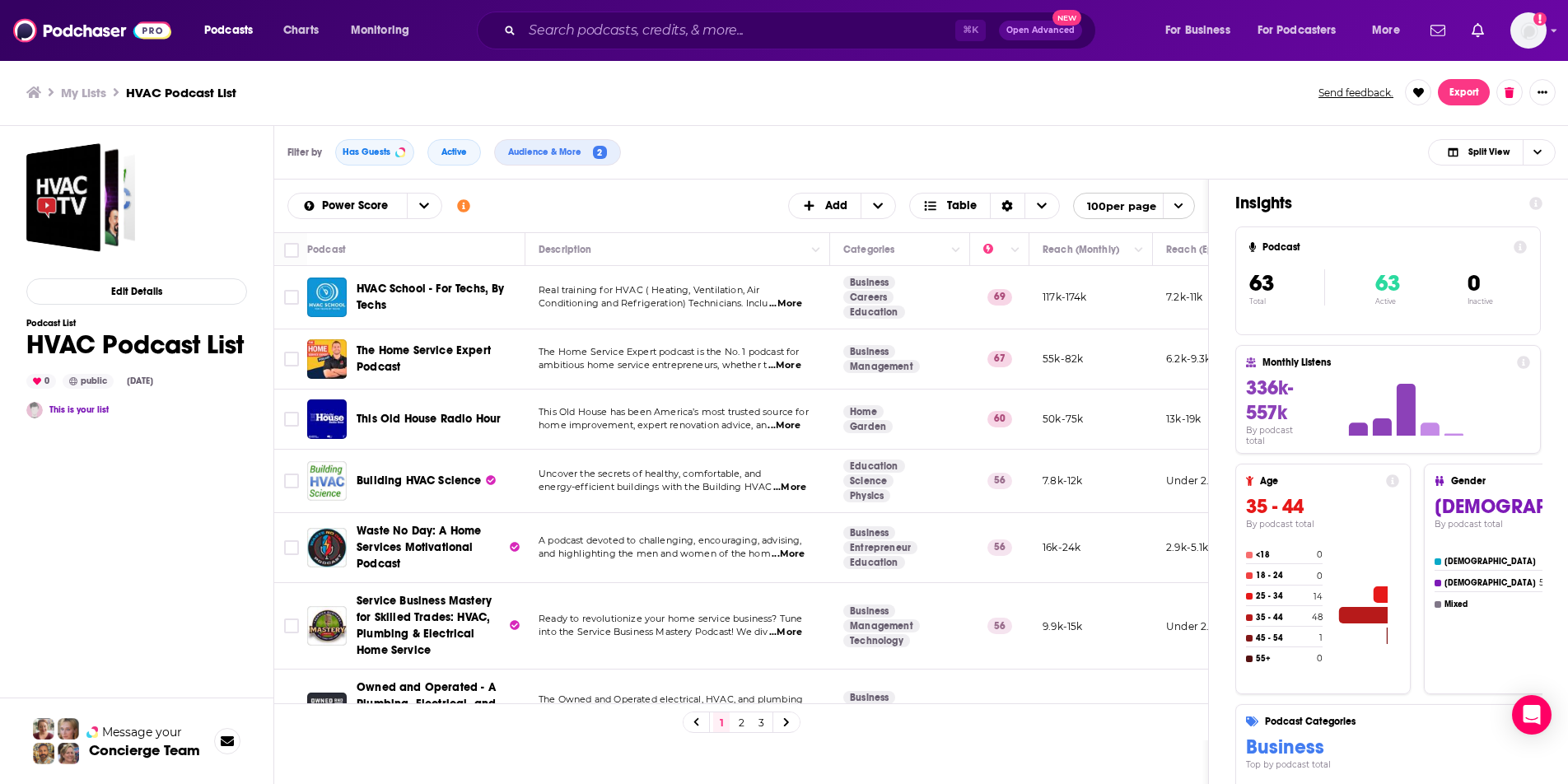
click at [790, 489] on span "...More" at bounding box center [789, 487] width 32 height 13
